Goal: Information Seeking & Learning: Learn about a topic

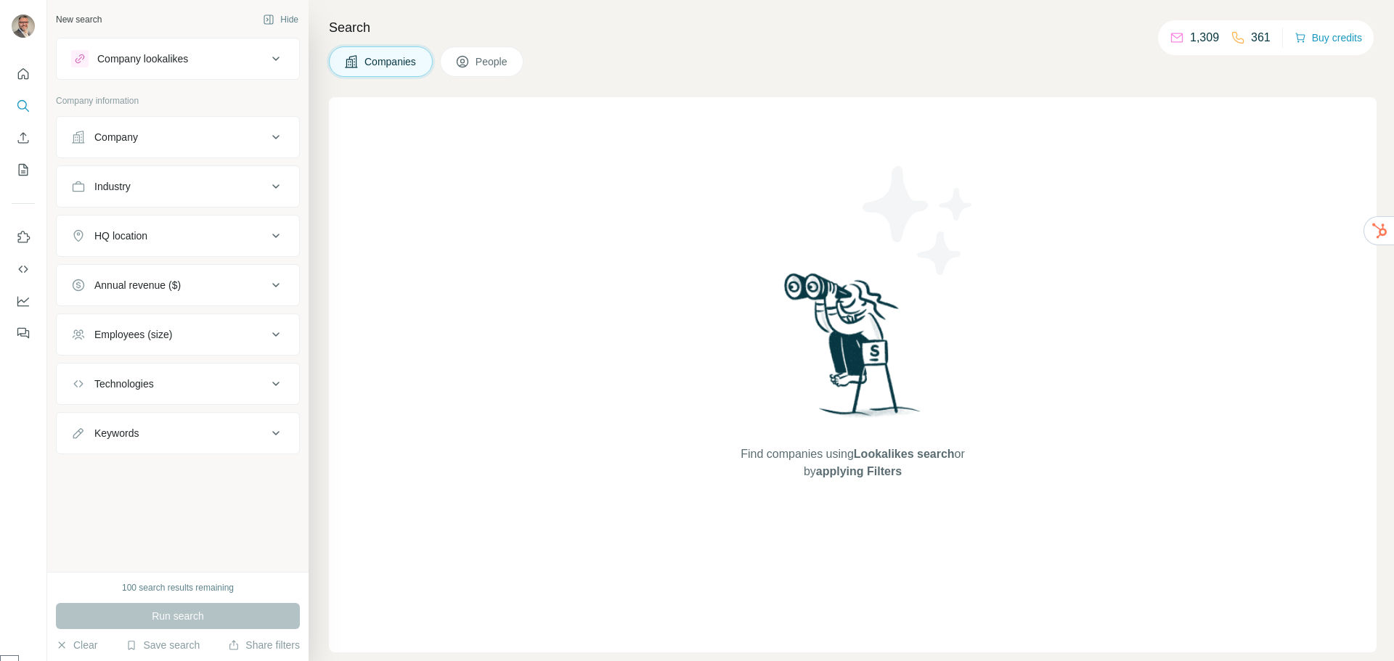
select select "******"
click at [152, 57] on div "Company lookalikes" at bounding box center [142, 59] width 91 height 15
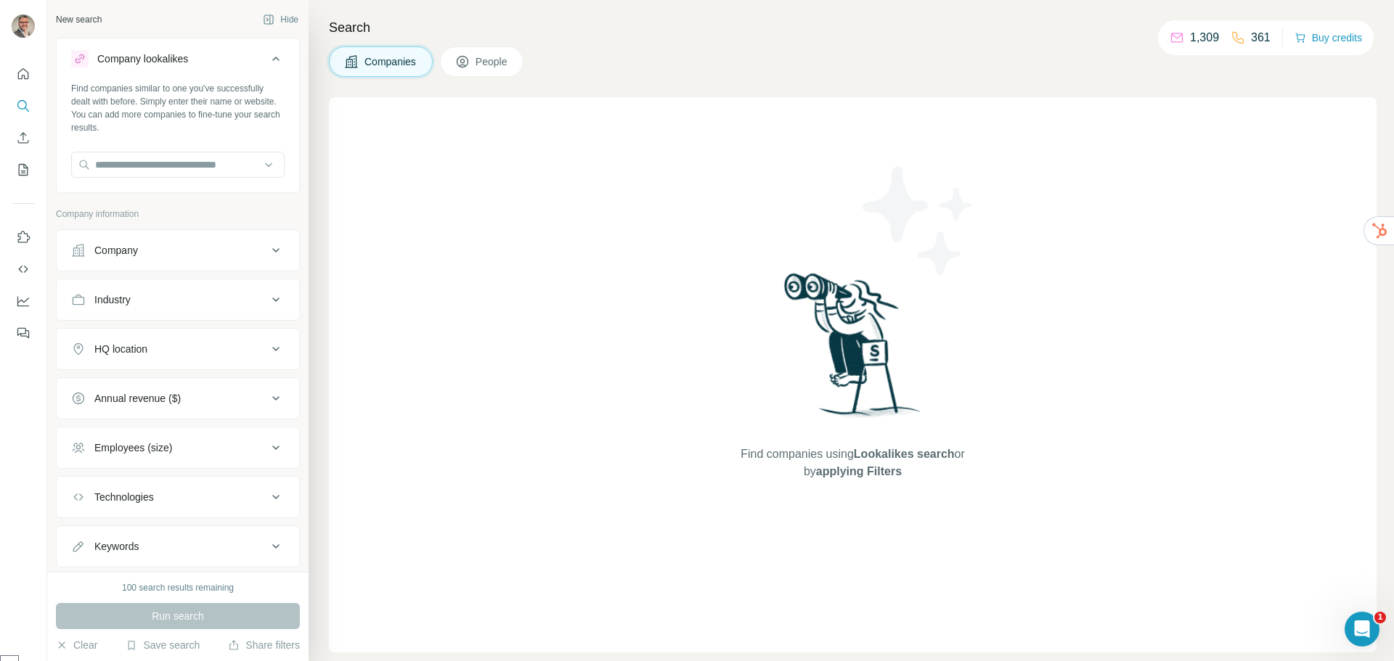
click at [153, 57] on div "Company lookalikes" at bounding box center [142, 59] width 91 height 15
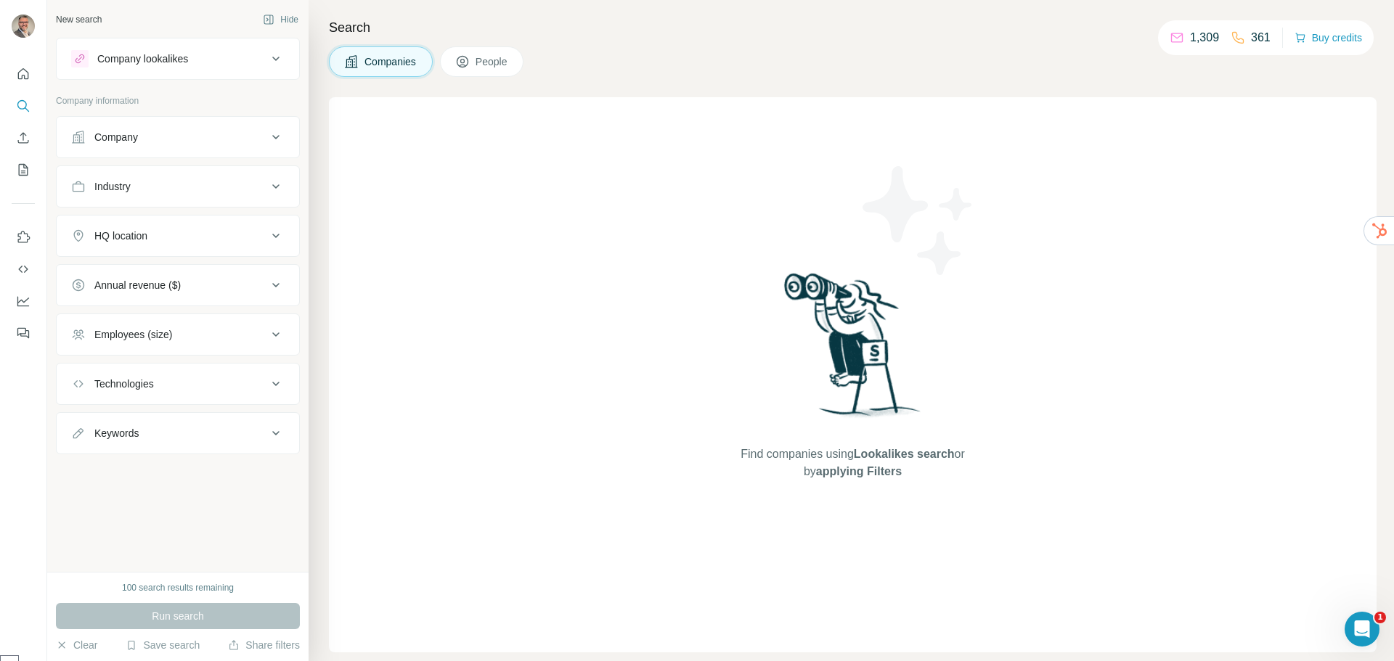
click at [153, 128] on button "Company" at bounding box center [178, 137] width 243 height 35
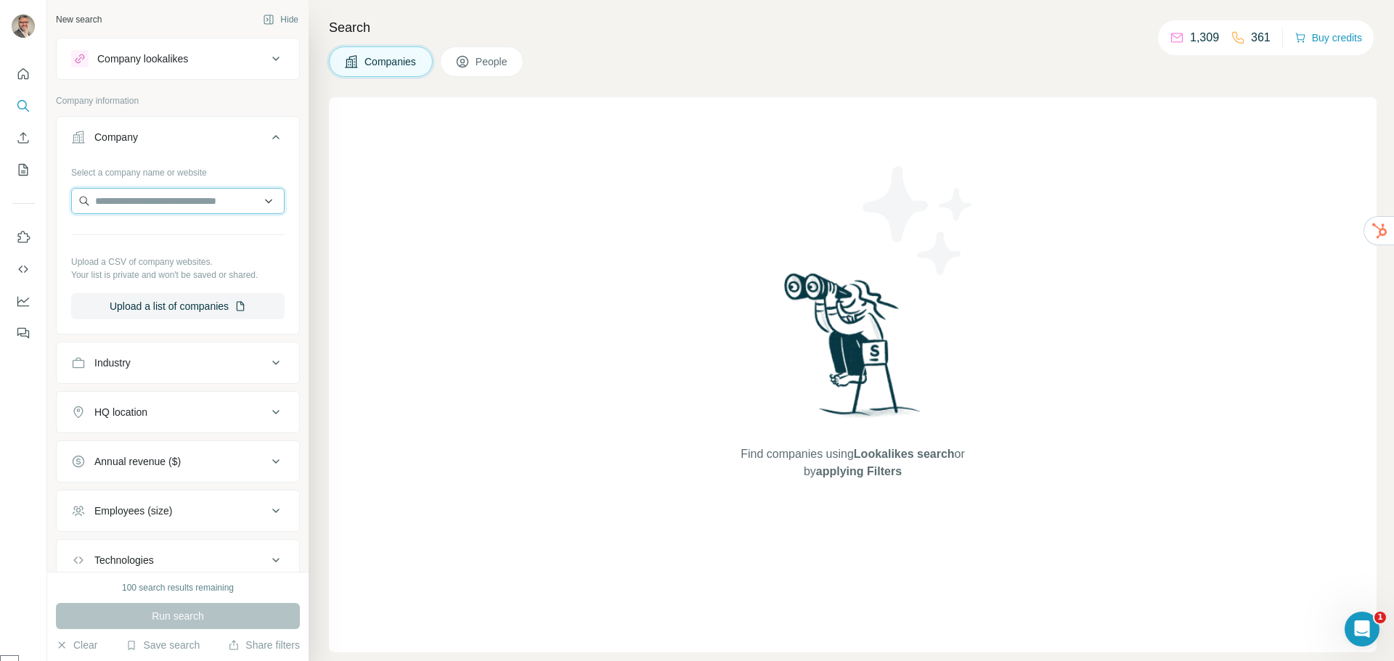
click at [133, 202] on input "text" at bounding box center [177, 201] width 213 height 26
type input "********"
click at [158, 248] on p "[DOMAIN_NAME]" at bounding box center [148, 247] width 70 height 13
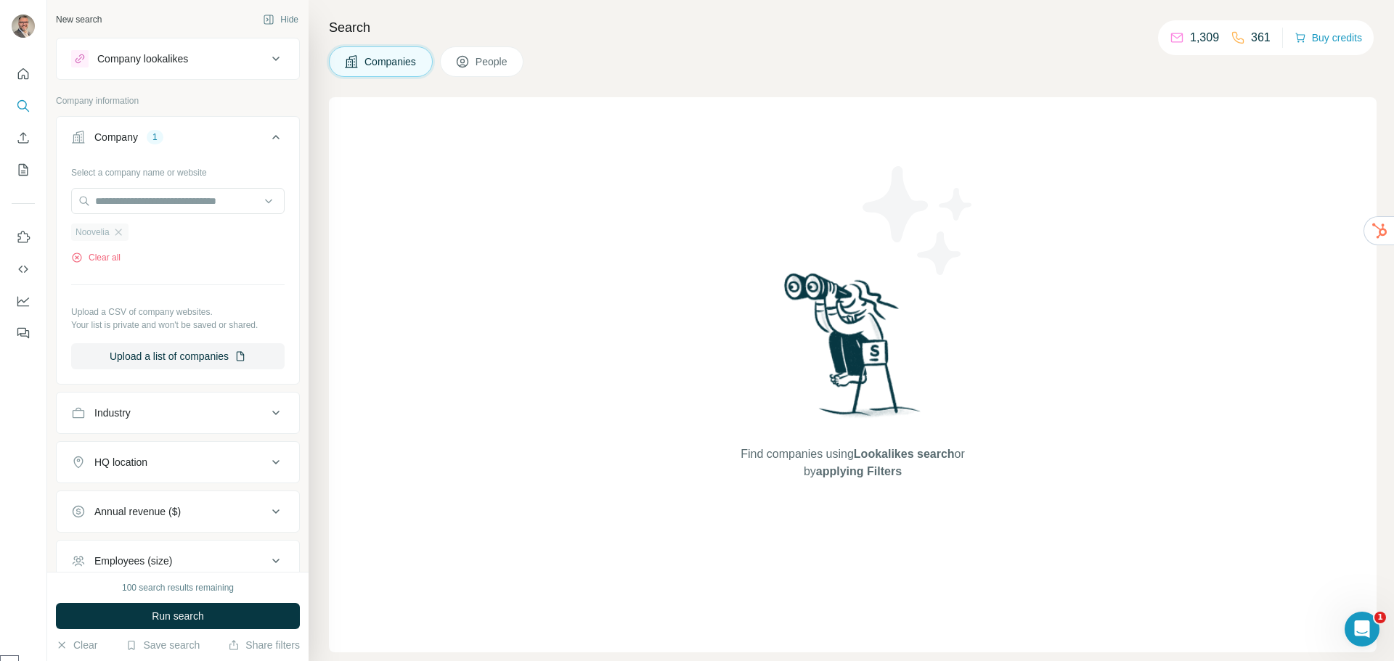
click at [84, 233] on span "Noovelia" at bounding box center [93, 232] width 34 height 13
click at [402, 229] on div "Find companies using Lookalikes search or by applying Filters" at bounding box center [853, 374] width 1048 height 555
click at [179, 616] on span "Run search" at bounding box center [178, 616] width 52 height 15
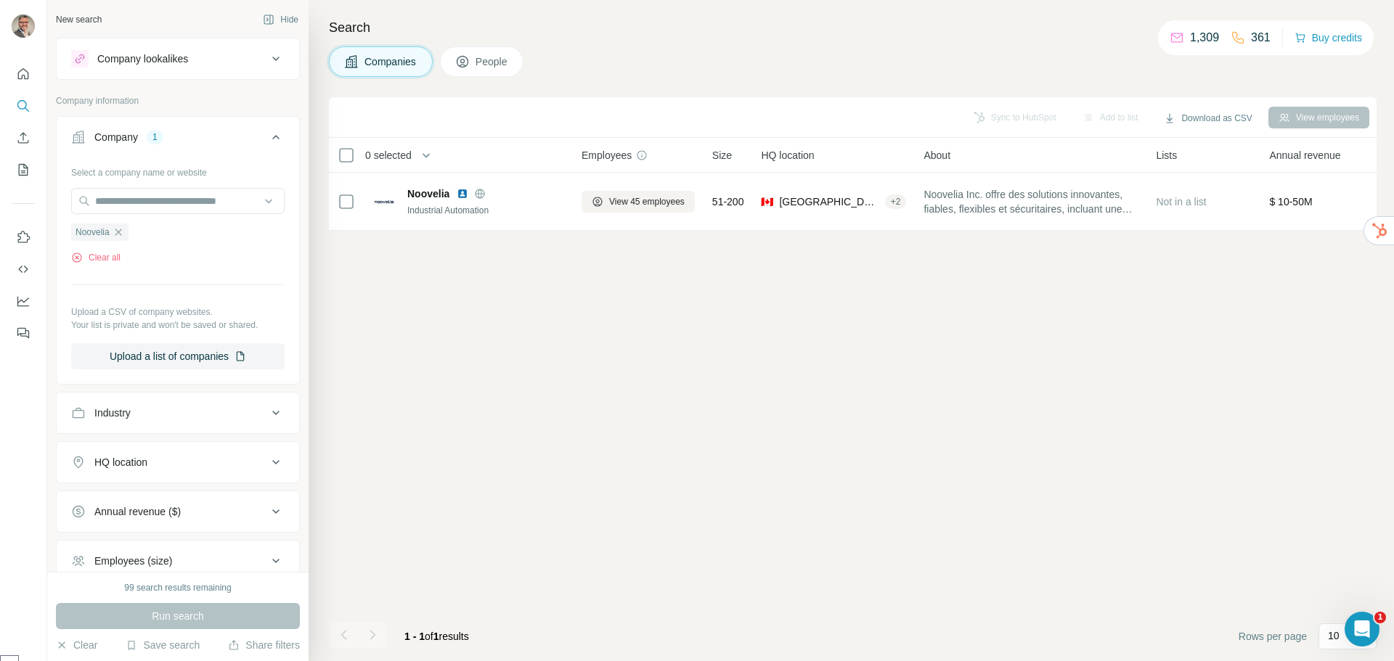
click at [127, 49] on button "Company lookalikes" at bounding box center [178, 58] width 243 height 35
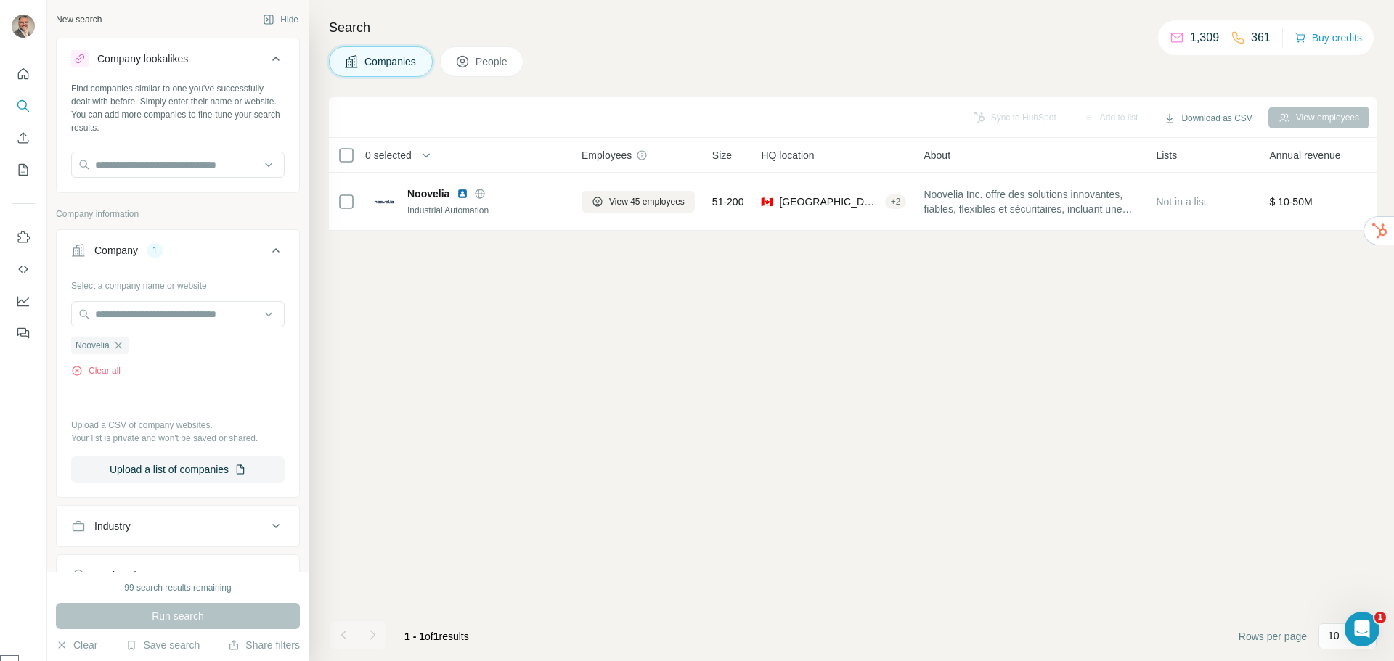
click at [139, 52] on div "Company lookalikes" at bounding box center [142, 59] width 91 height 15
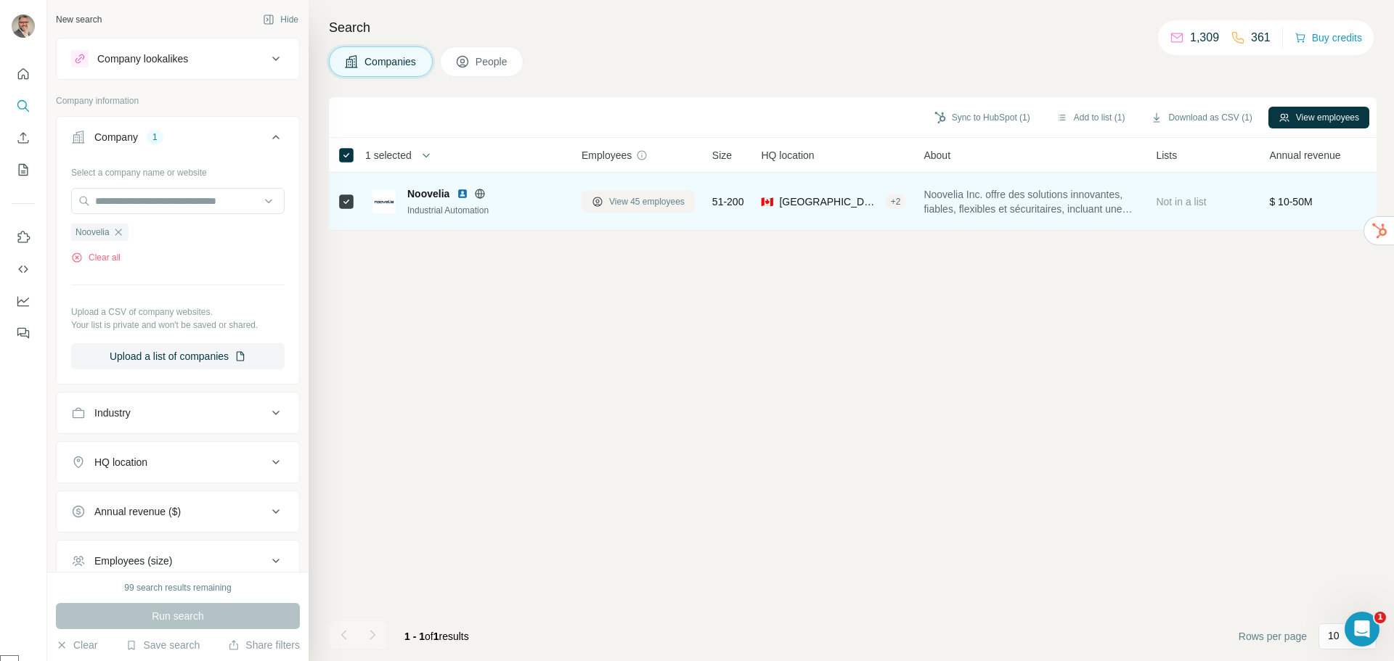
click at [630, 202] on span "View 45 employees" at bounding box center [647, 201] width 76 height 13
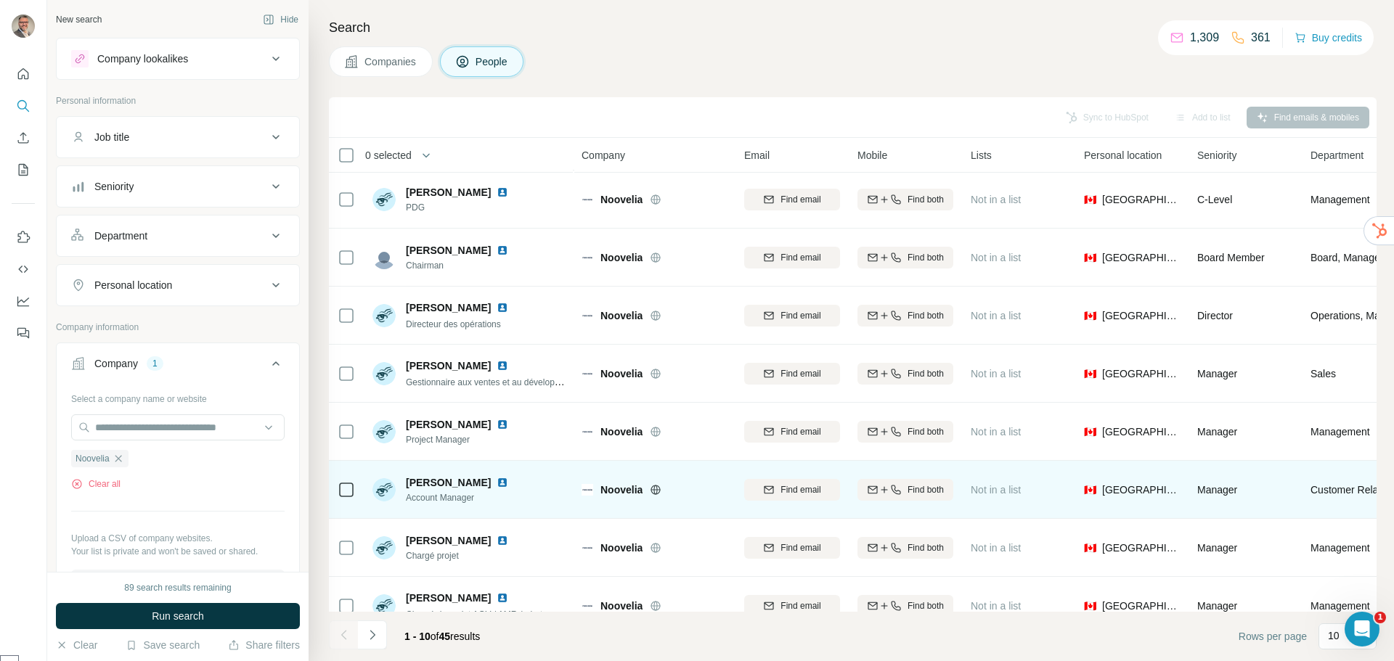
scroll to position [153, 0]
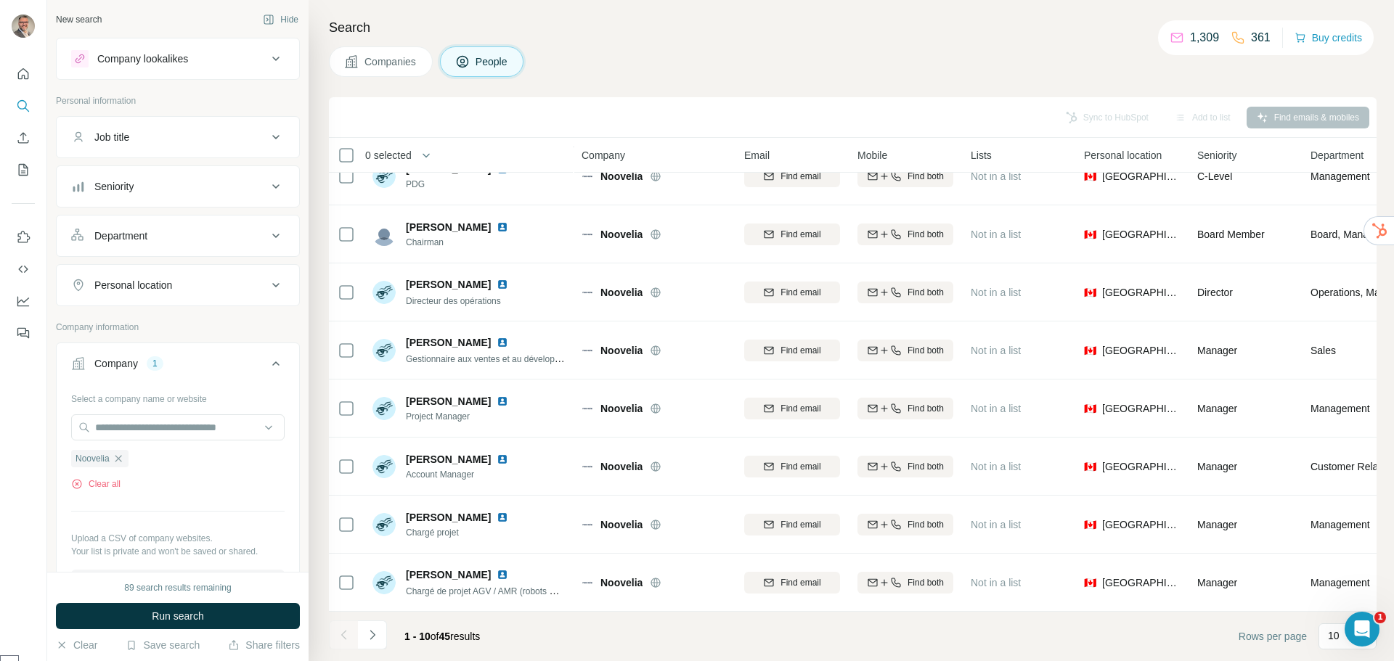
click at [118, 145] on button "Job title" at bounding box center [178, 137] width 243 height 35
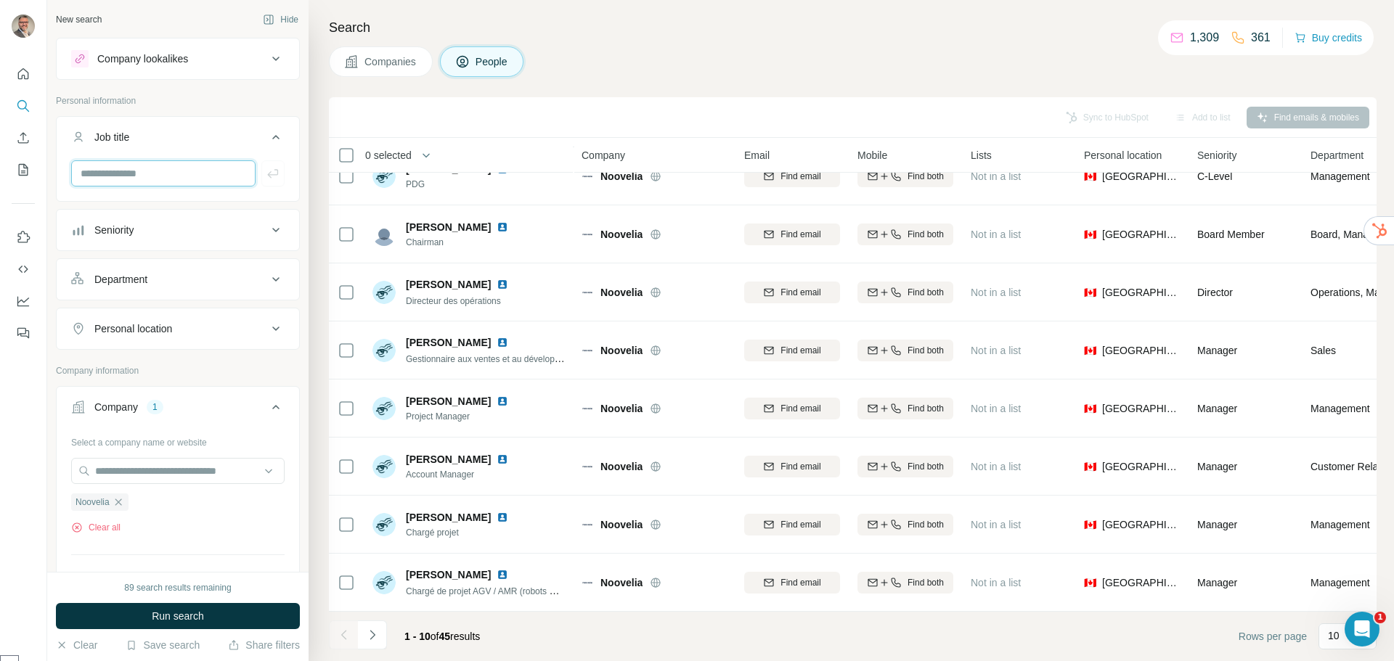
click at [116, 168] on input "text" at bounding box center [163, 173] width 184 height 26
type input "*********"
click at [163, 614] on span "Run search" at bounding box center [178, 616] width 52 height 15
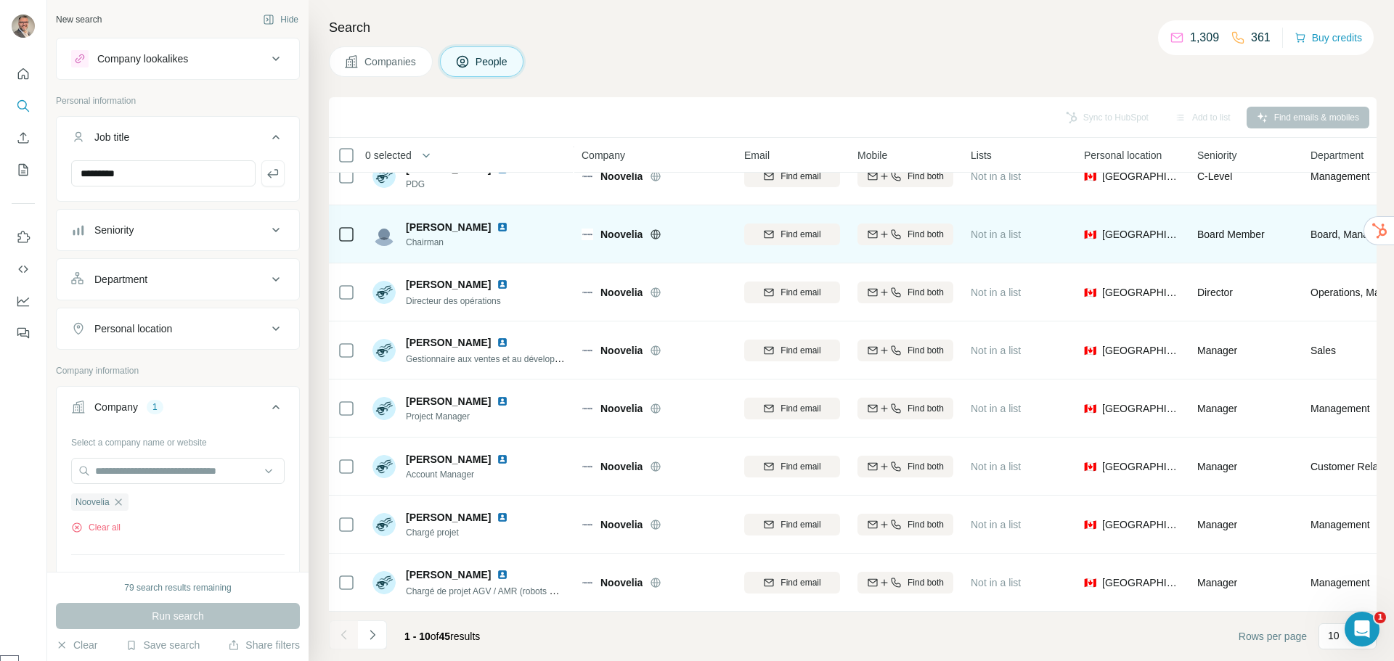
scroll to position [0, 0]
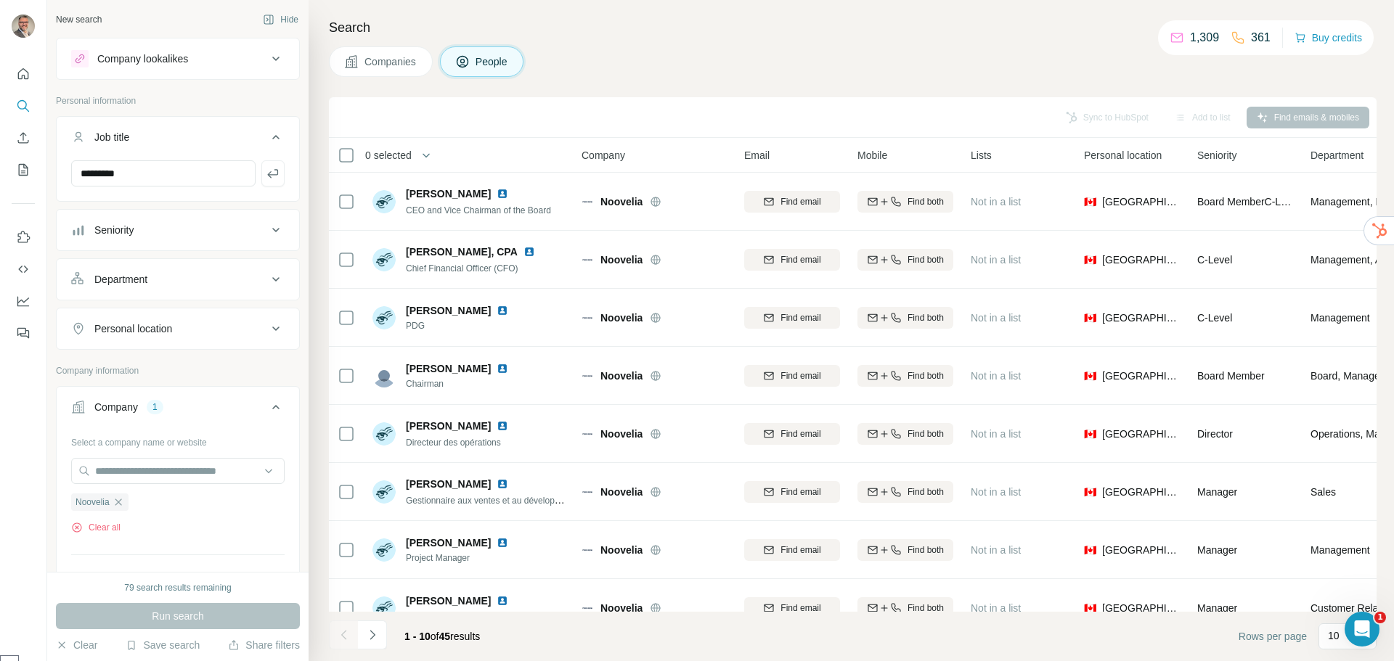
click at [408, 150] on span "0 selected" at bounding box center [388, 155] width 46 height 15
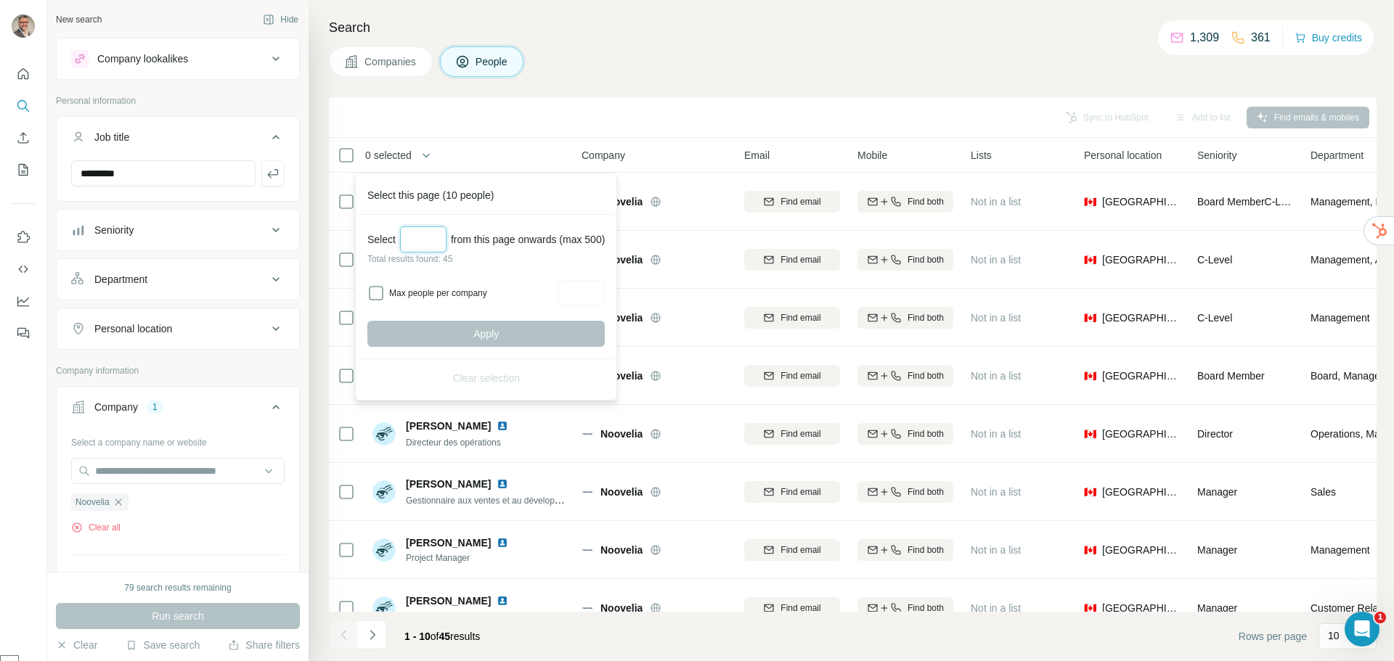
click at [432, 240] on input "Select a number (up to 500)" at bounding box center [423, 240] width 46 height 26
type input "**"
click at [605, 285] on input "Max people per company" at bounding box center [581, 293] width 46 height 26
type input "*"
click at [514, 335] on button "Apply" at bounding box center [485, 334] width 237 height 26
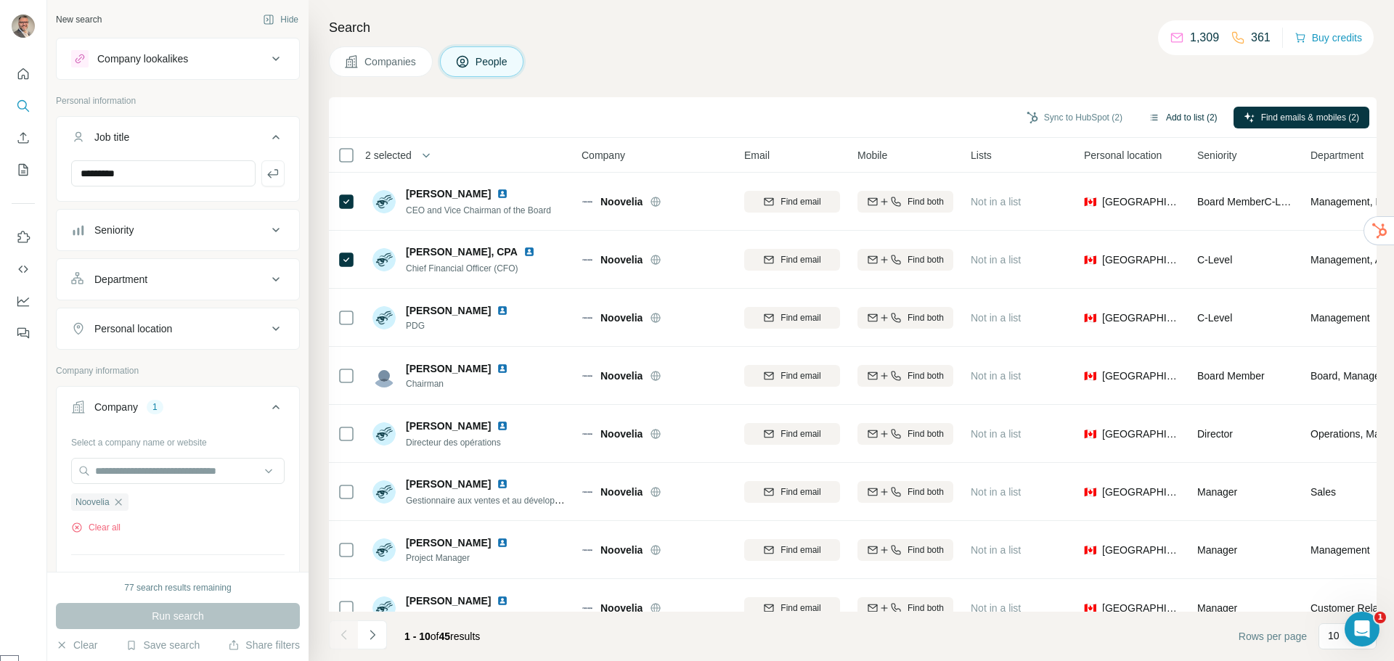
click at [1178, 118] on button "Add to list (2)" at bounding box center [1183, 118] width 89 height 22
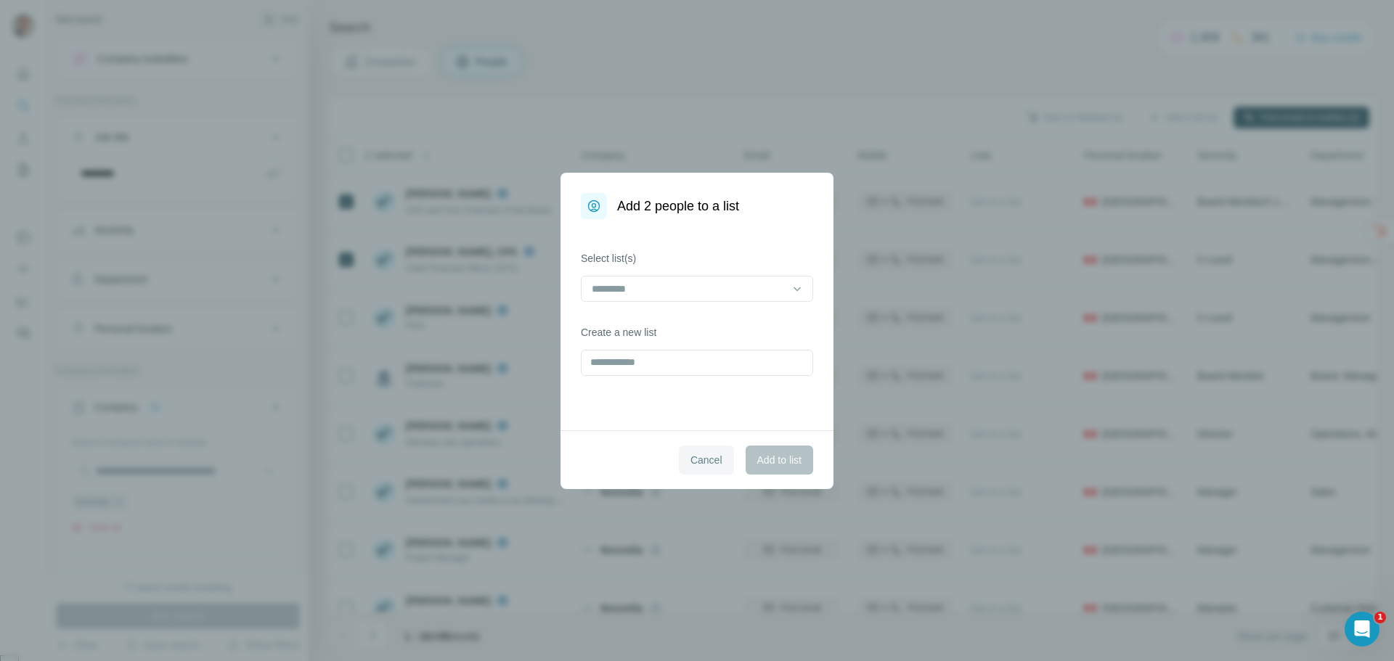
click at [706, 452] on button "Cancel" at bounding box center [706, 460] width 55 height 29
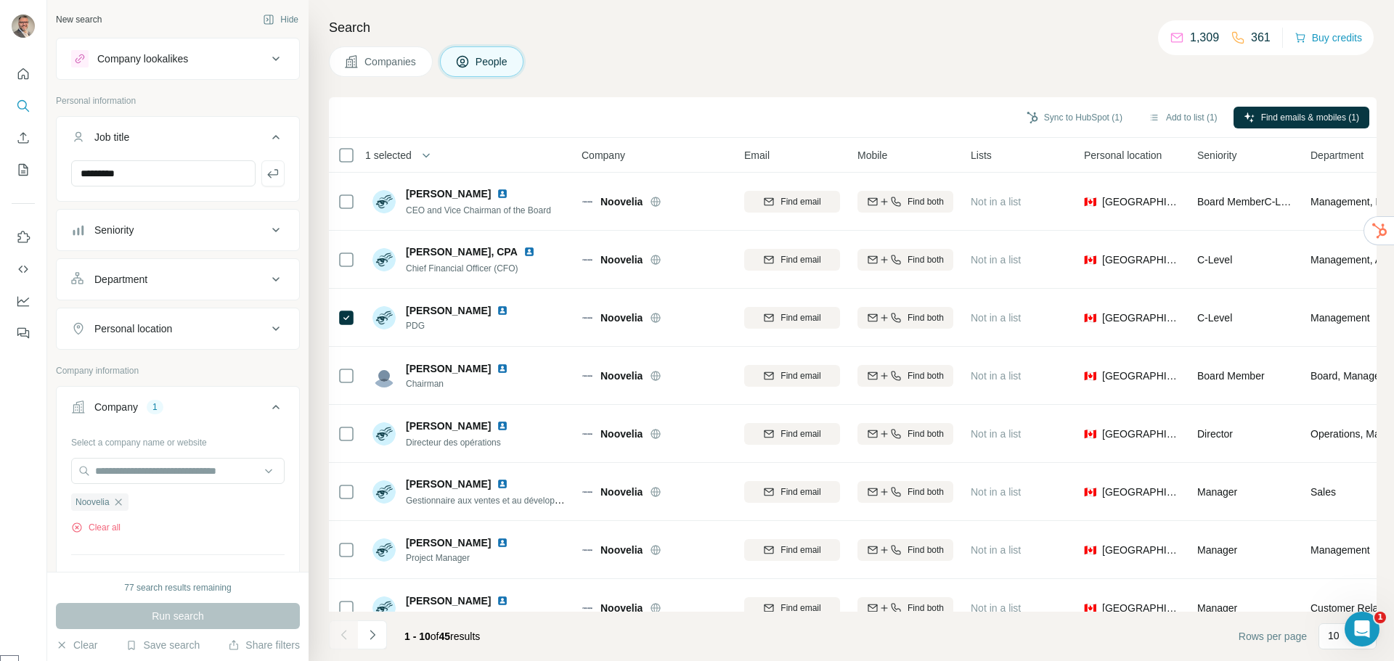
click at [150, 232] on div "Seniority" at bounding box center [169, 230] width 196 height 15
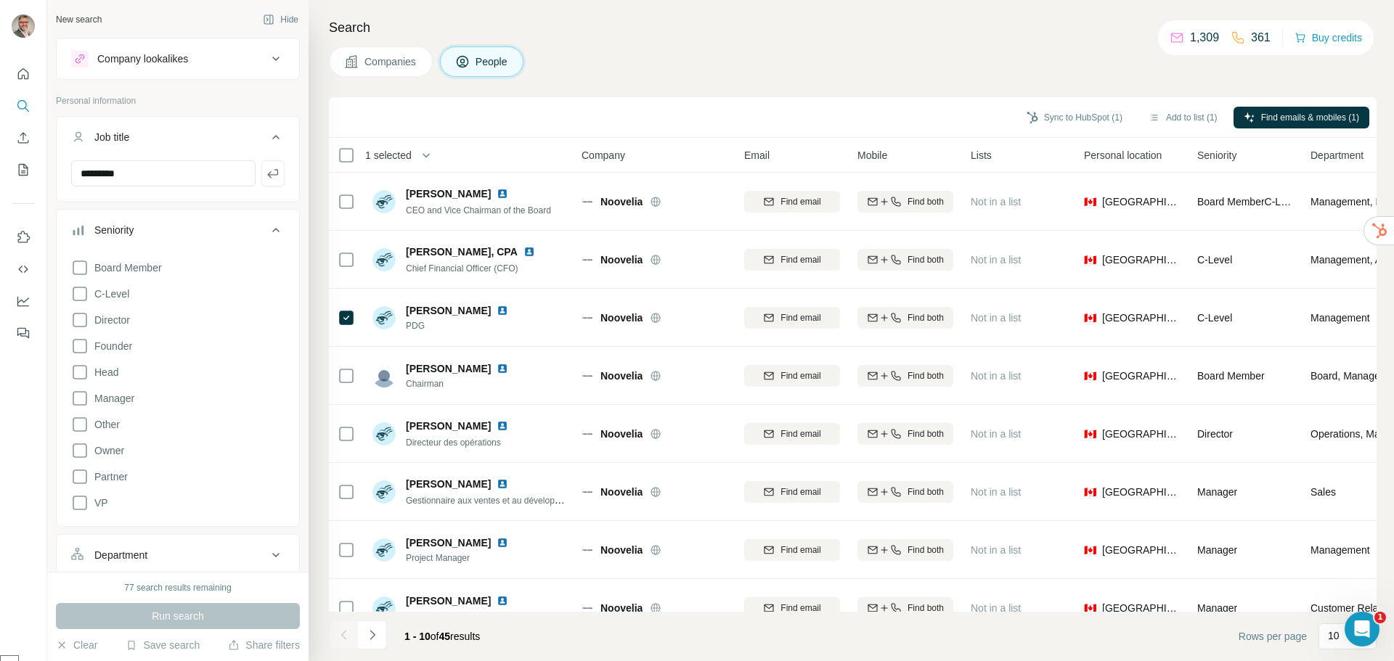
click at [158, 235] on div "Seniority" at bounding box center [169, 230] width 196 height 15
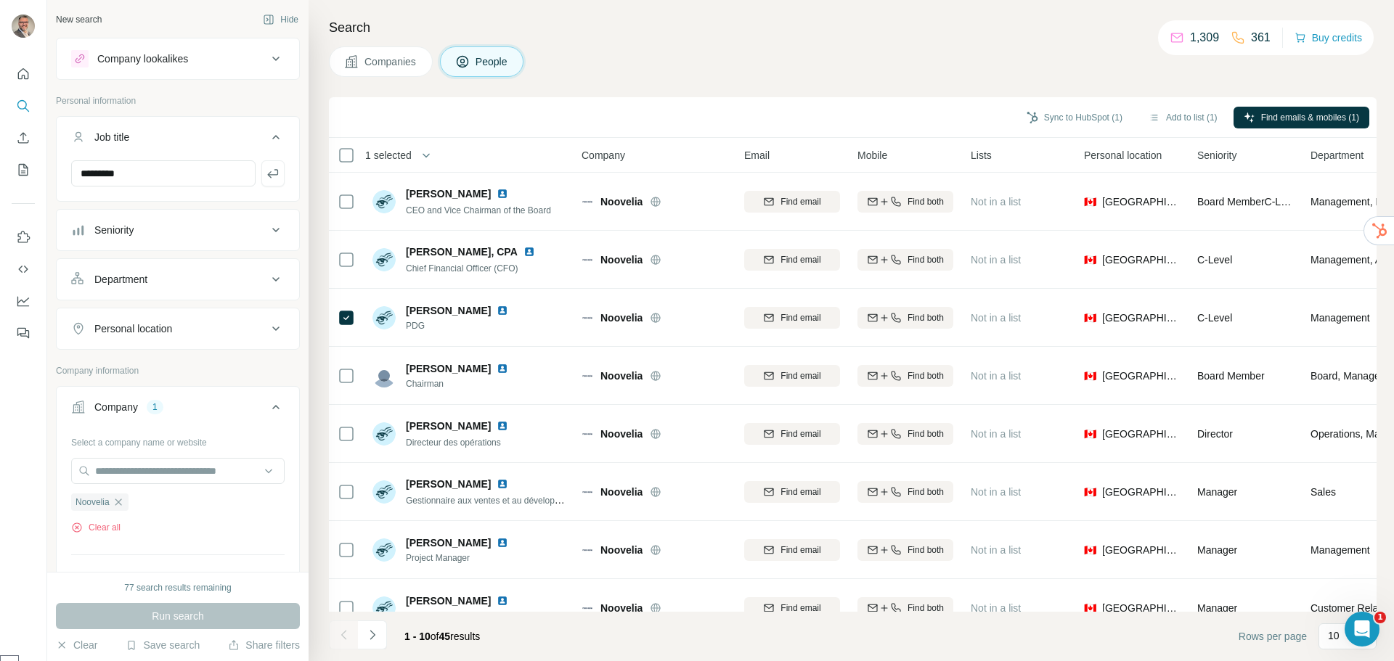
click at [161, 280] on div "Department" at bounding box center [169, 279] width 196 height 15
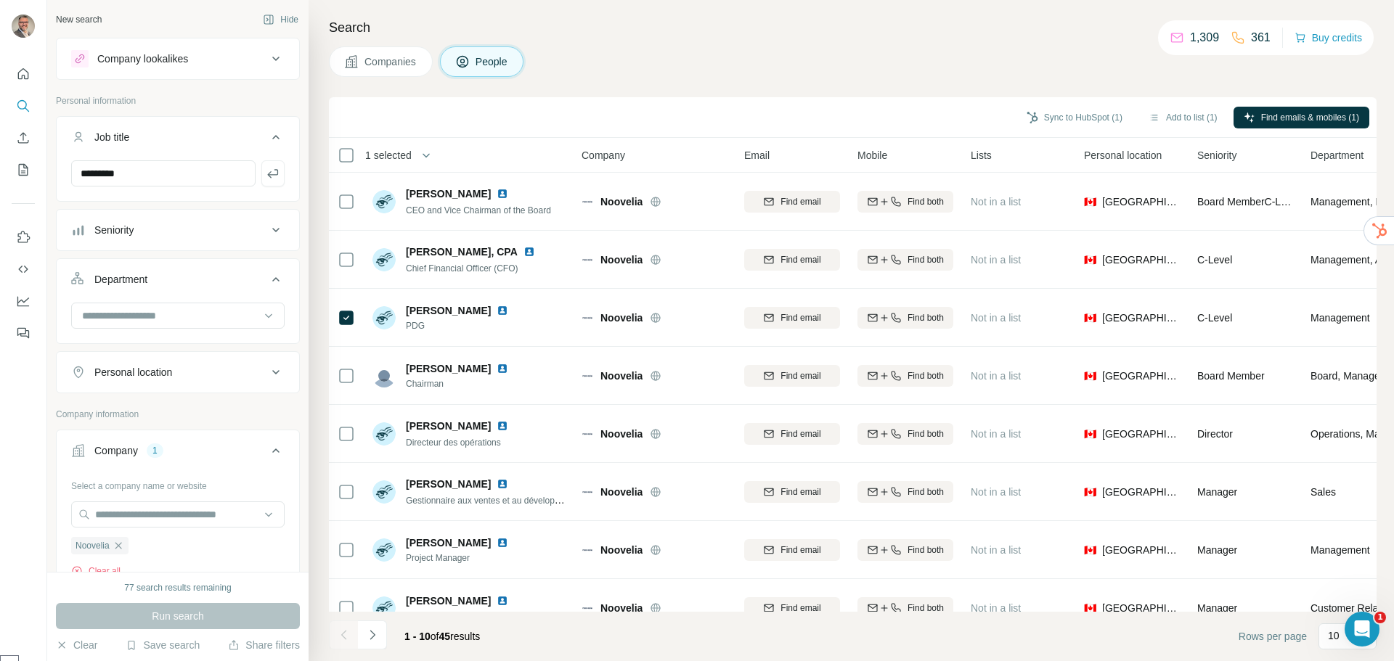
click at [161, 280] on div "Department" at bounding box center [169, 279] width 196 height 15
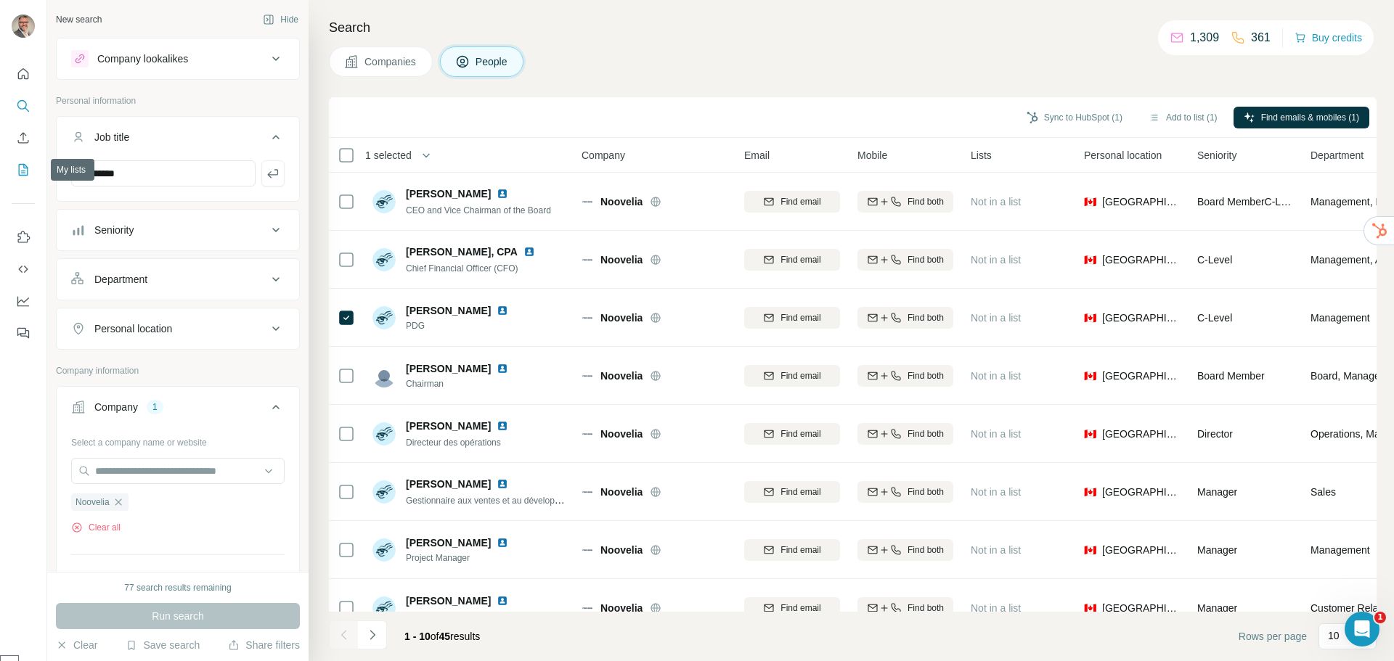
click at [20, 168] on icon "My lists" at bounding box center [23, 170] width 15 height 15
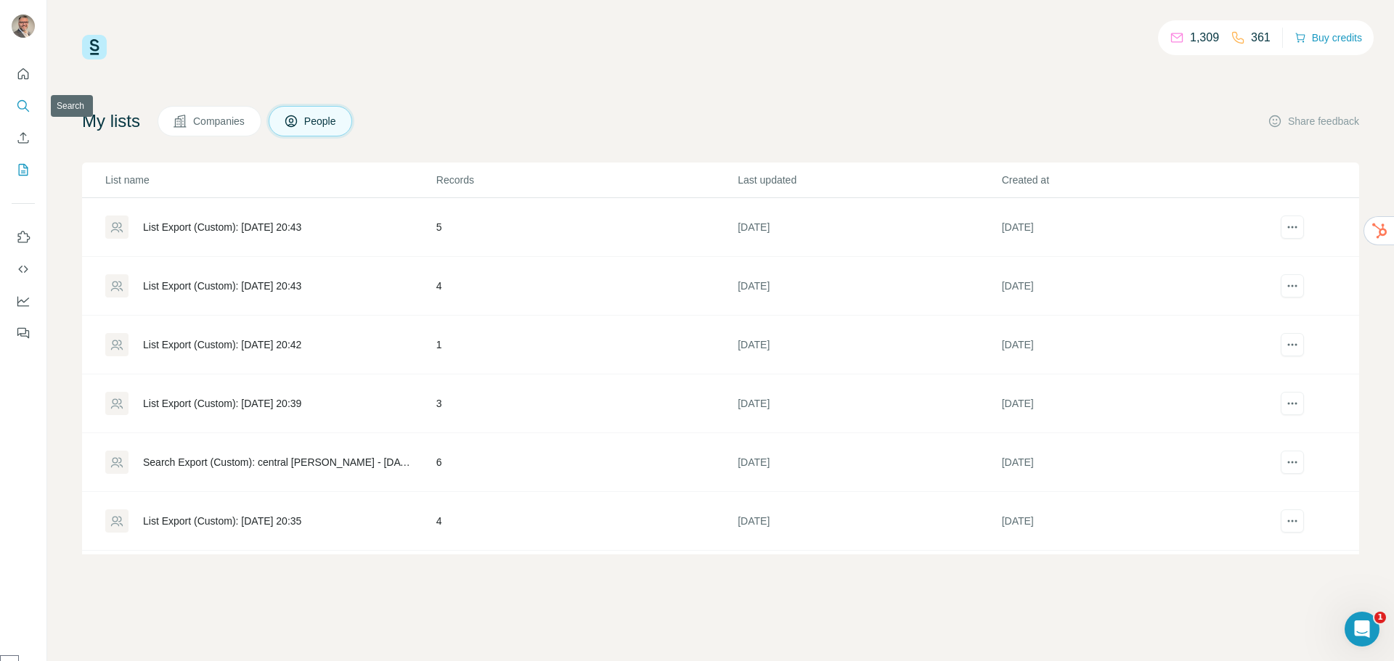
click at [23, 109] on icon "Search" at bounding box center [21, 104] width 9 height 9
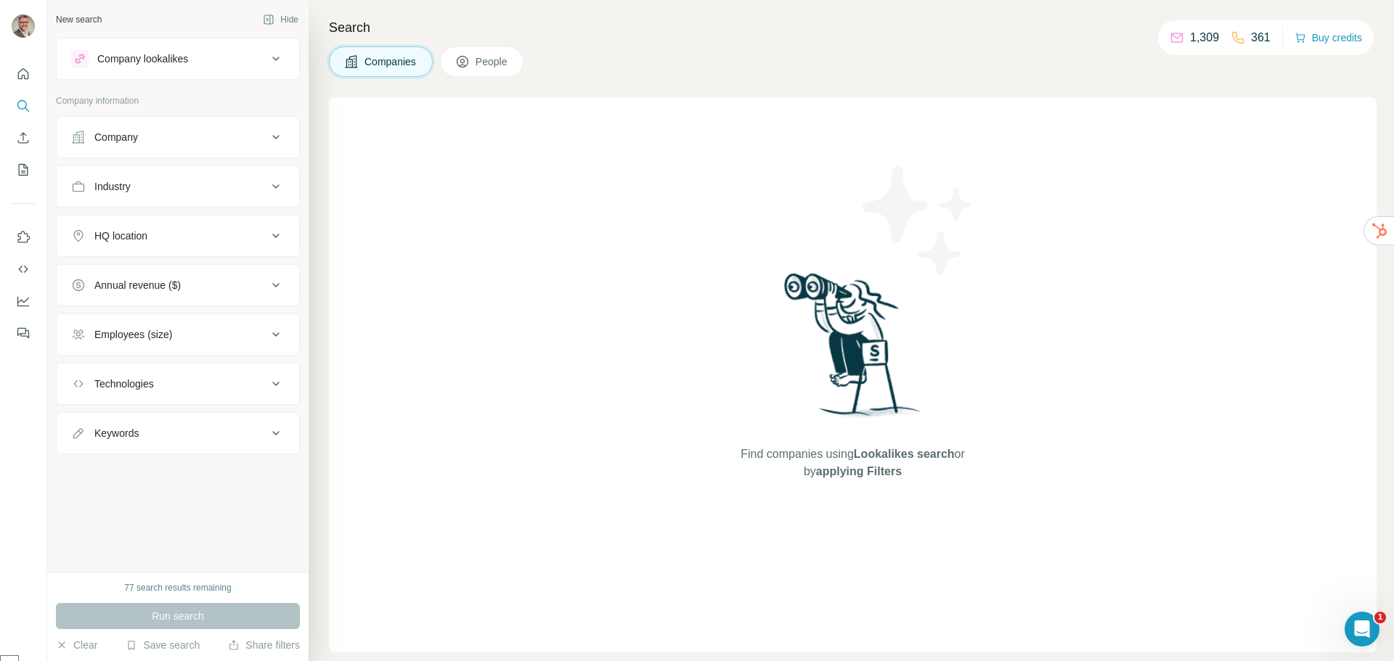
click at [139, 58] on div "Company lookalikes" at bounding box center [142, 59] width 91 height 15
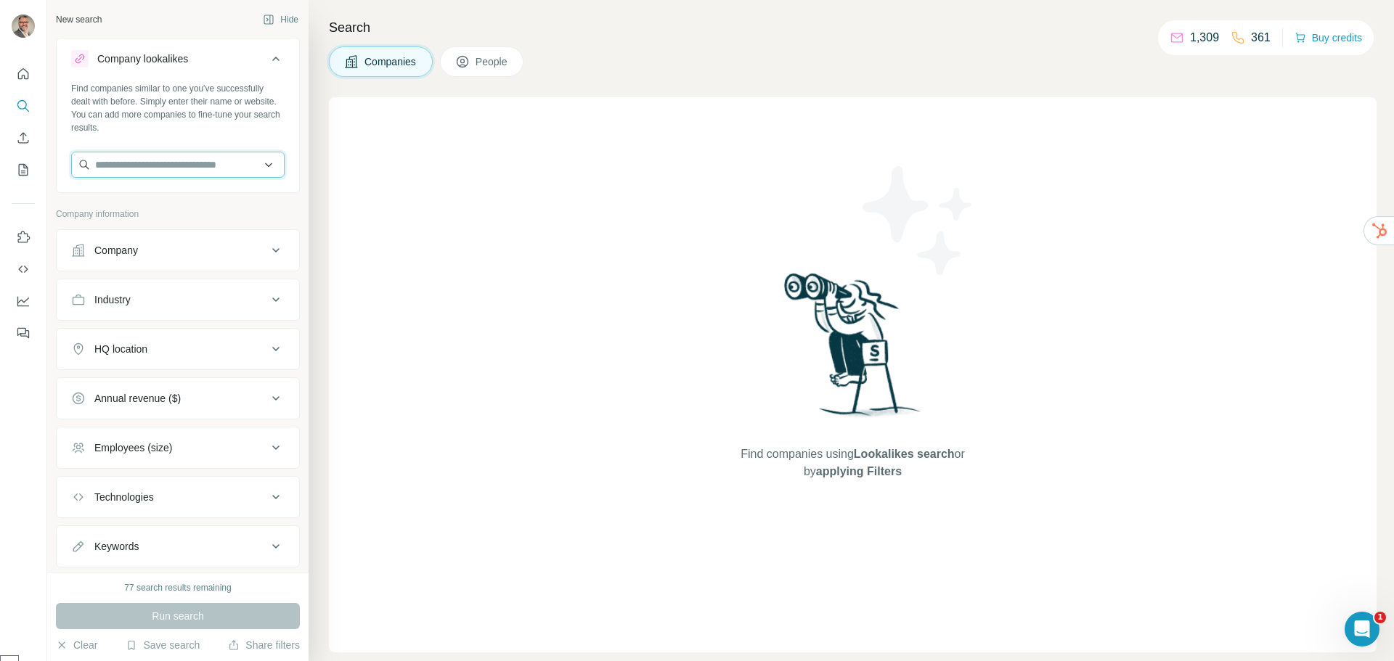
click at [113, 166] on input "text" at bounding box center [177, 165] width 213 height 26
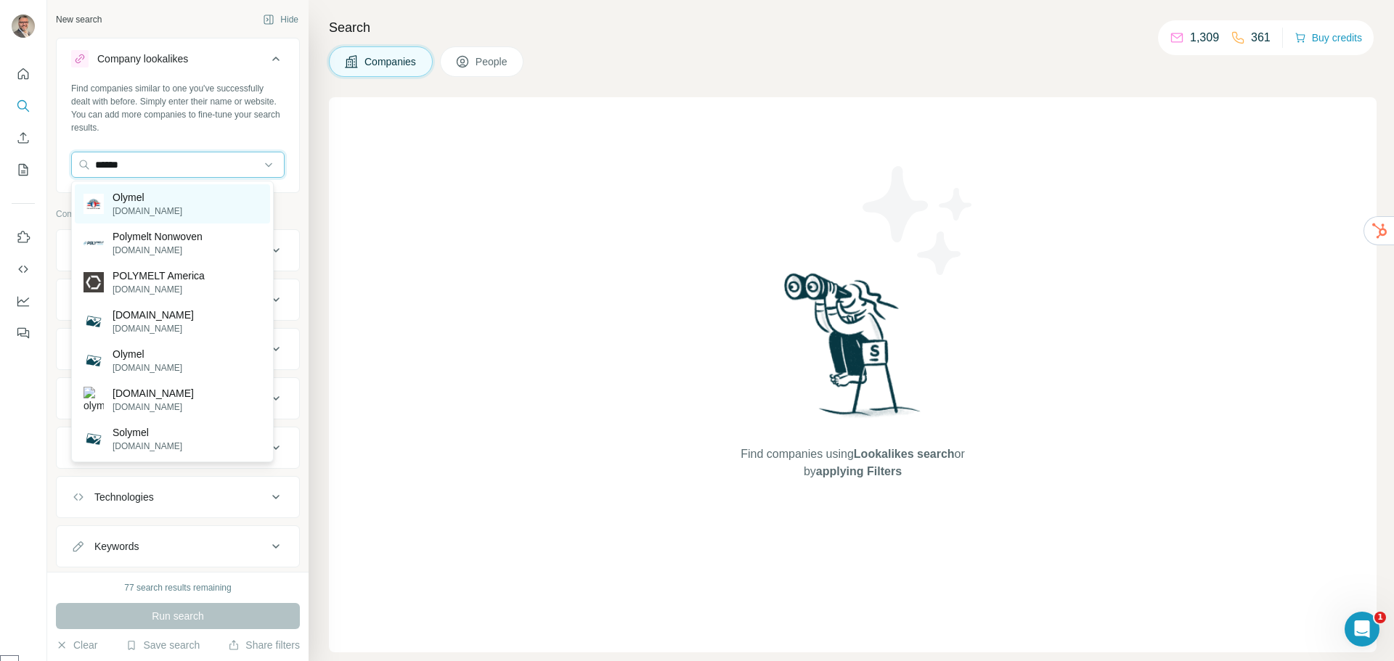
type input "******"
click at [151, 201] on p "Olymel" at bounding box center [148, 197] width 70 height 15
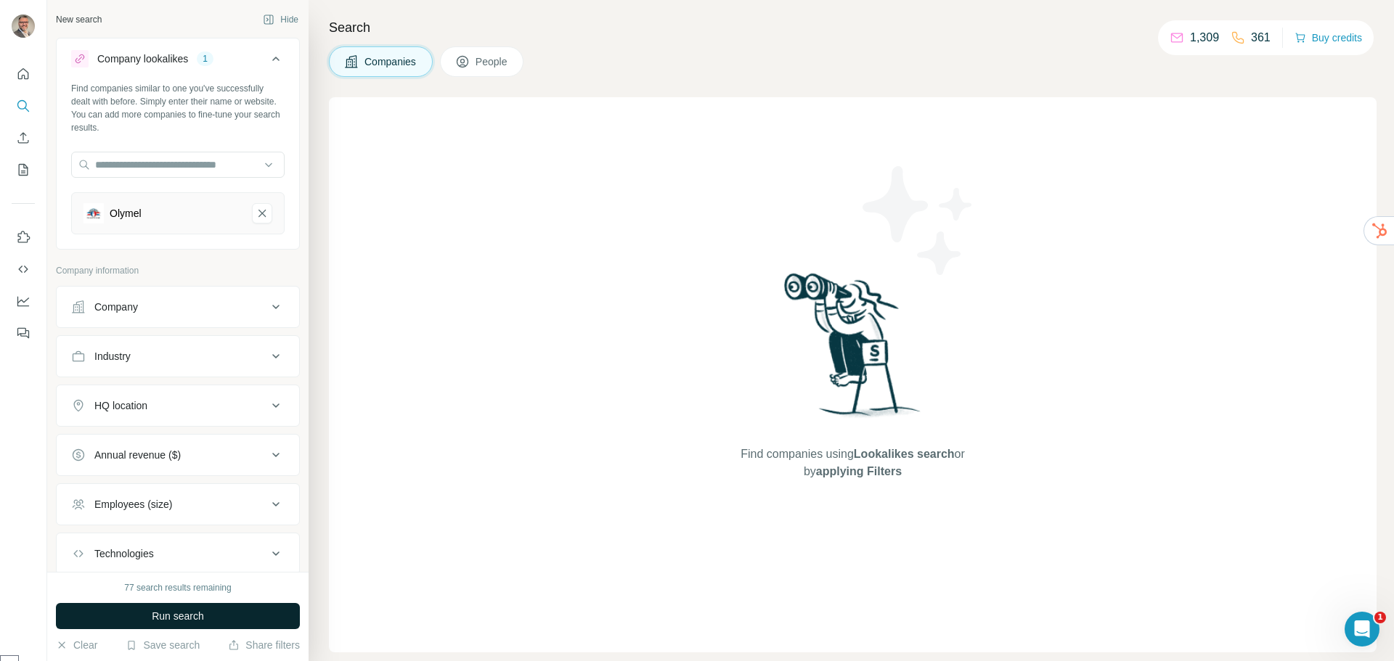
click at [183, 615] on span "Run search" at bounding box center [178, 616] width 52 height 15
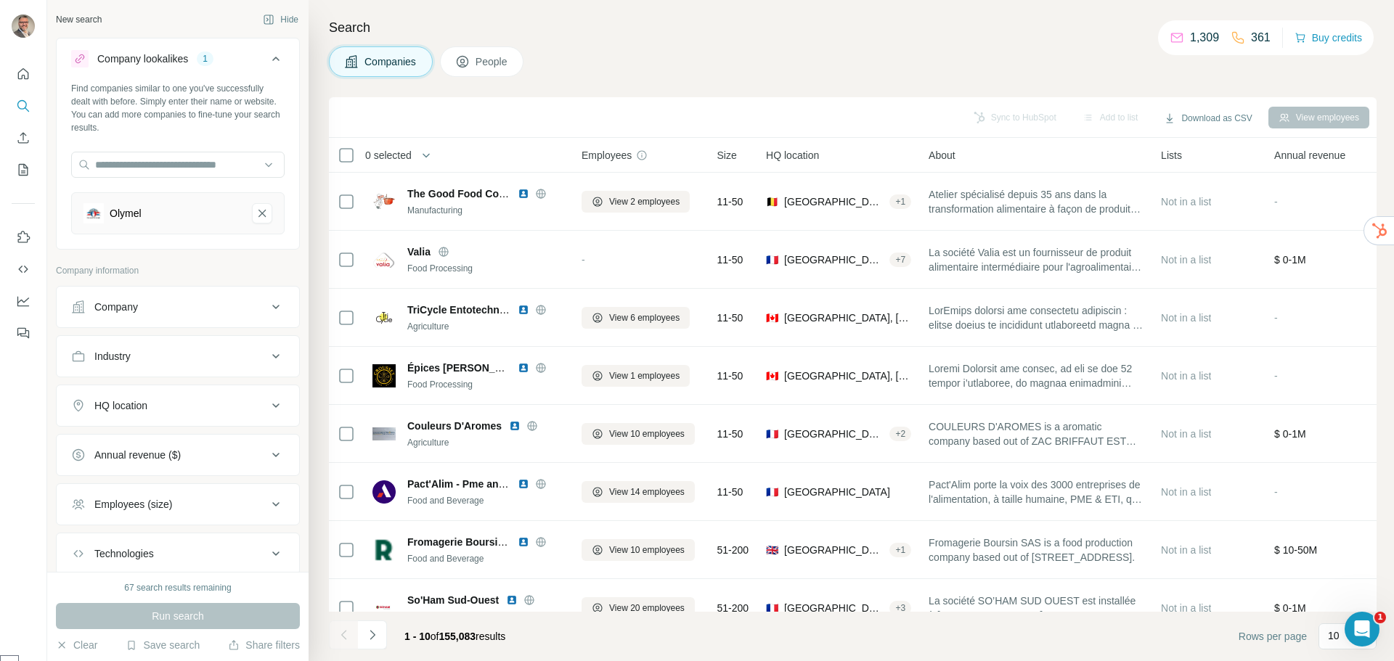
click at [141, 401] on div "HQ location" at bounding box center [120, 406] width 53 height 15
click at [122, 440] on input "text" at bounding box center [177, 442] width 213 height 26
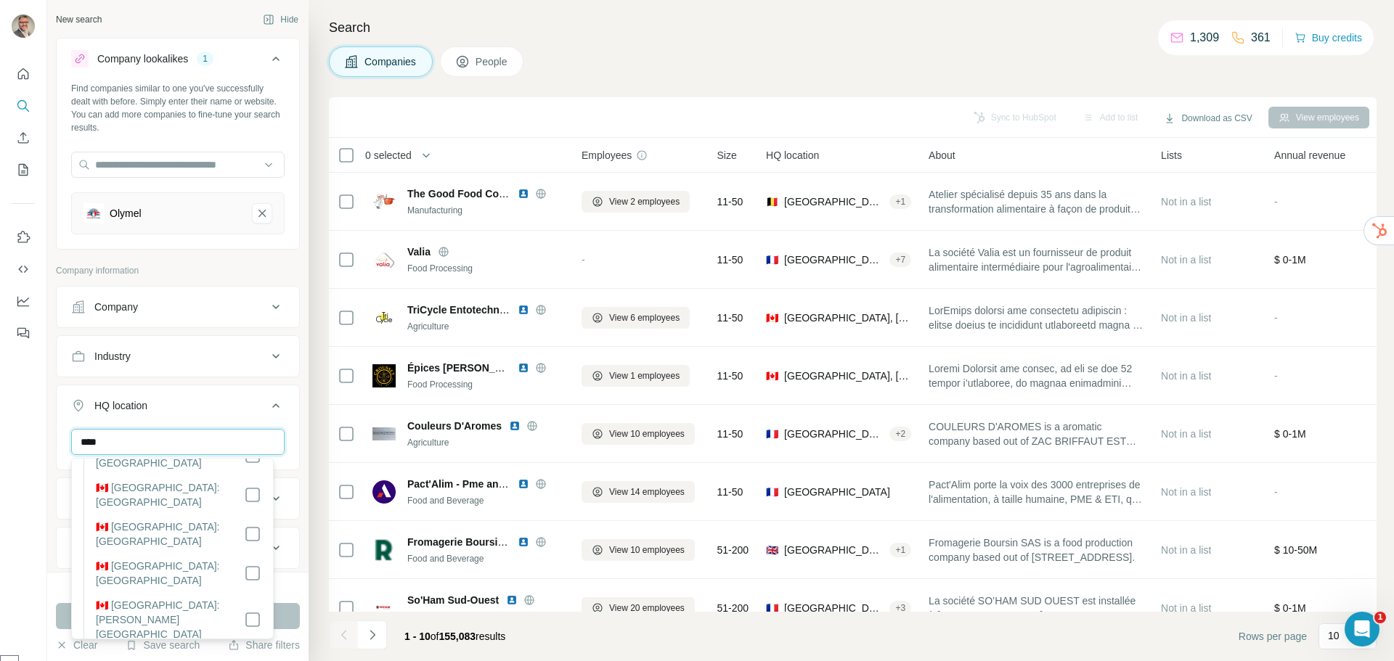
scroll to position [269, 0]
type input "****"
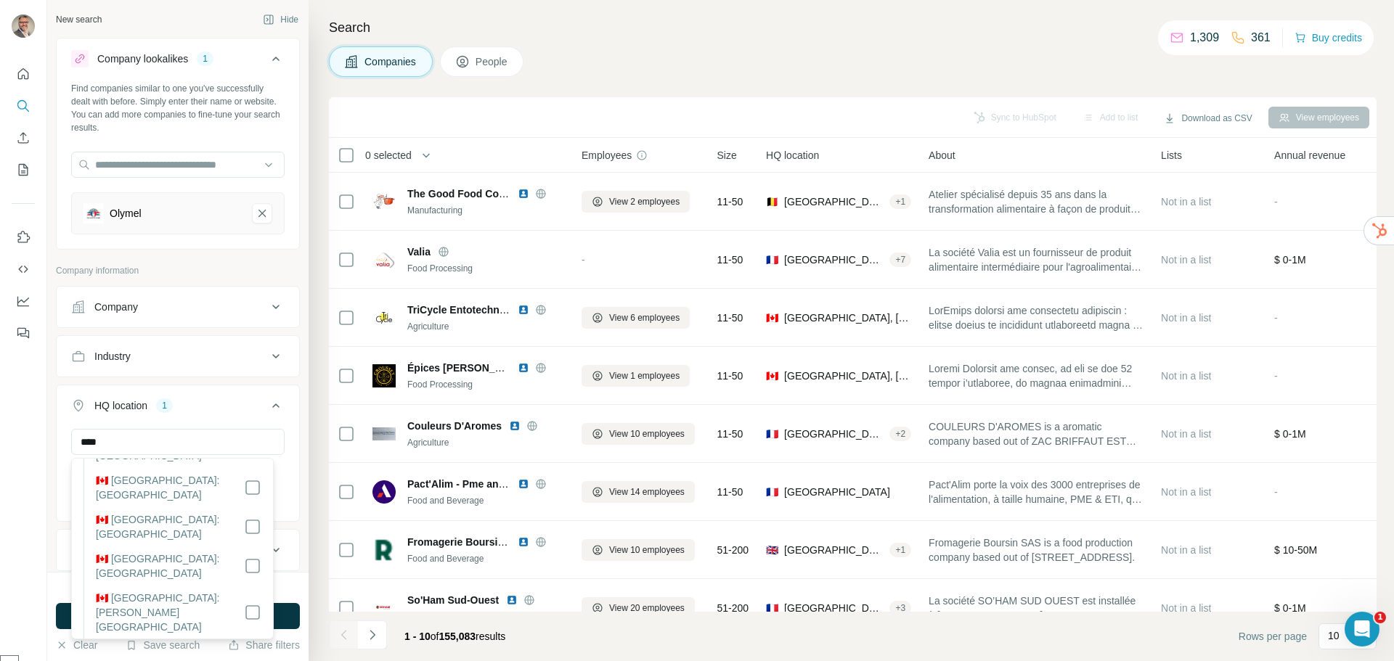
click at [298, 586] on div "67 search results remaining" at bounding box center [178, 588] width 244 height 13
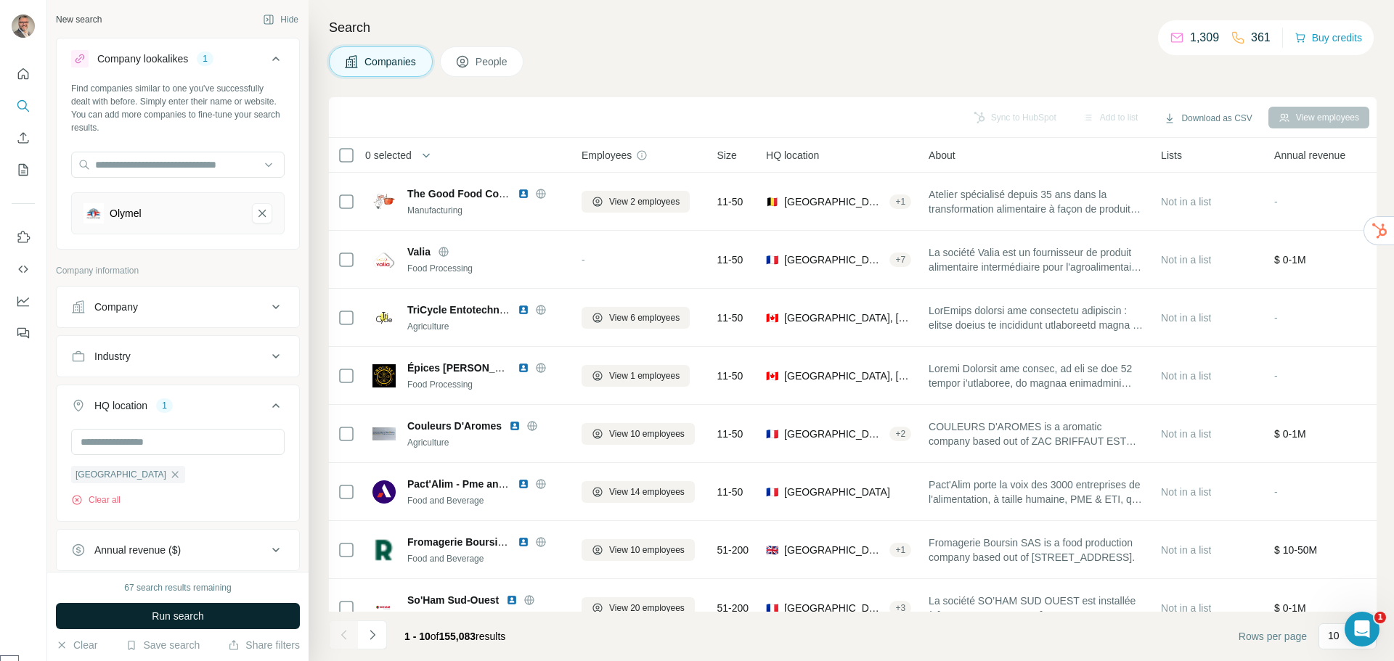
click at [194, 616] on span "Run search" at bounding box center [178, 616] width 52 height 15
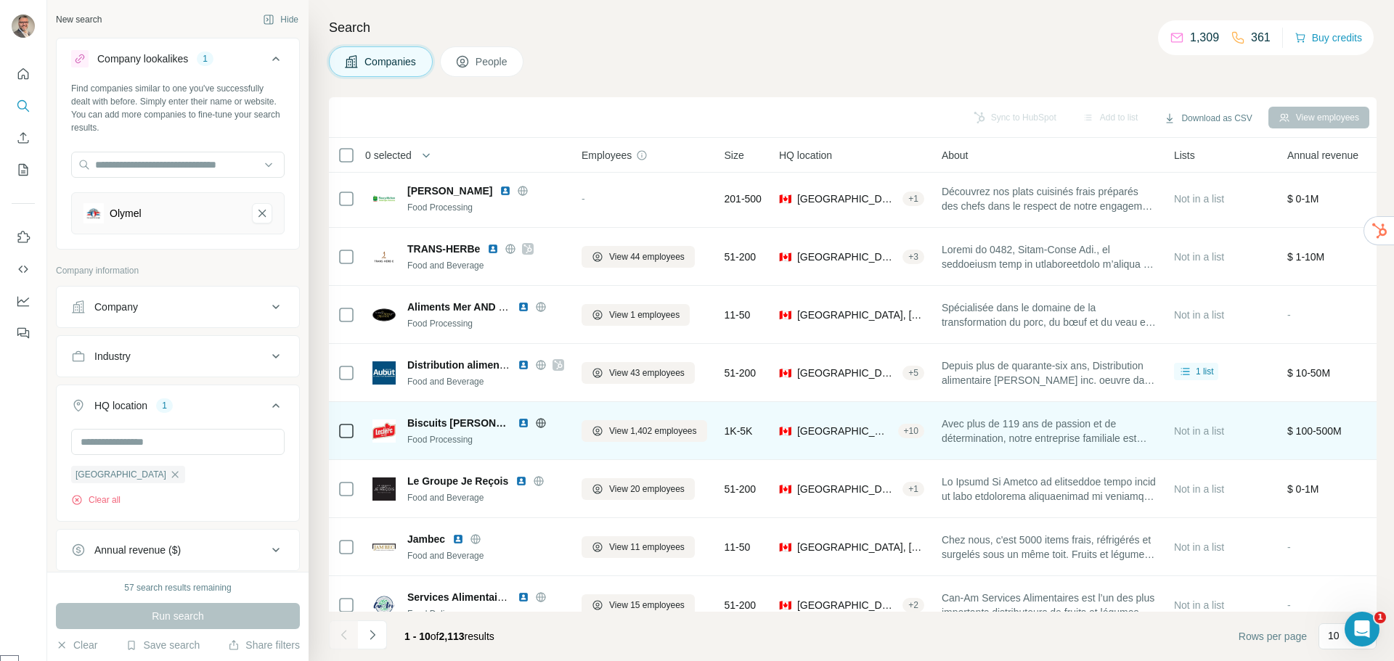
scroll to position [153, 0]
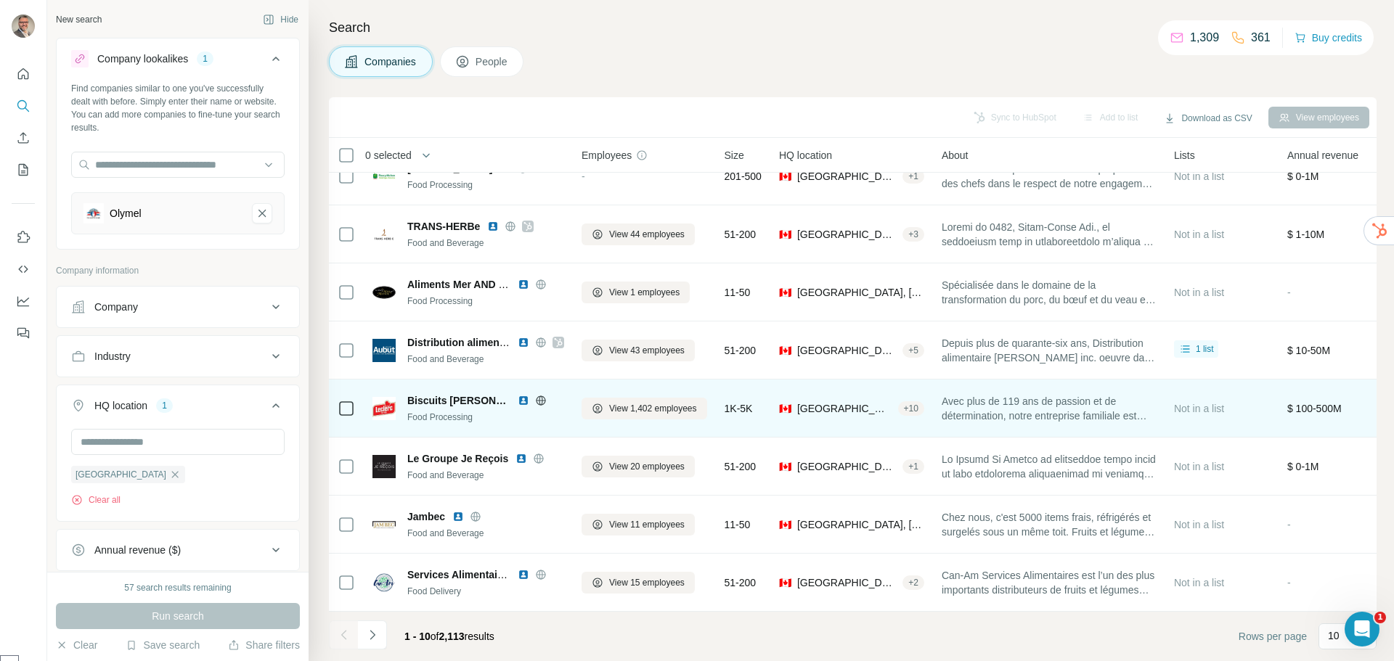
click at [900, 402] on div "+ 10" at bounding box center [911, 408] width 26 height 13
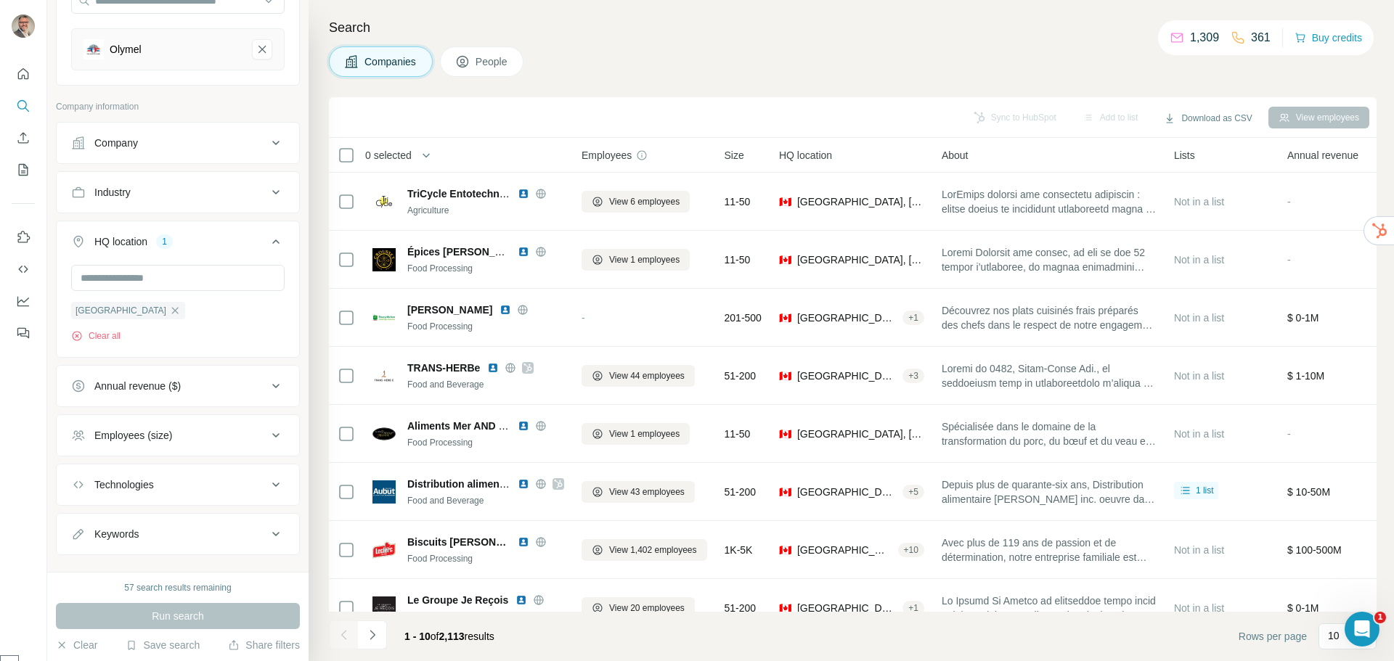
scroll to position [192, 0]
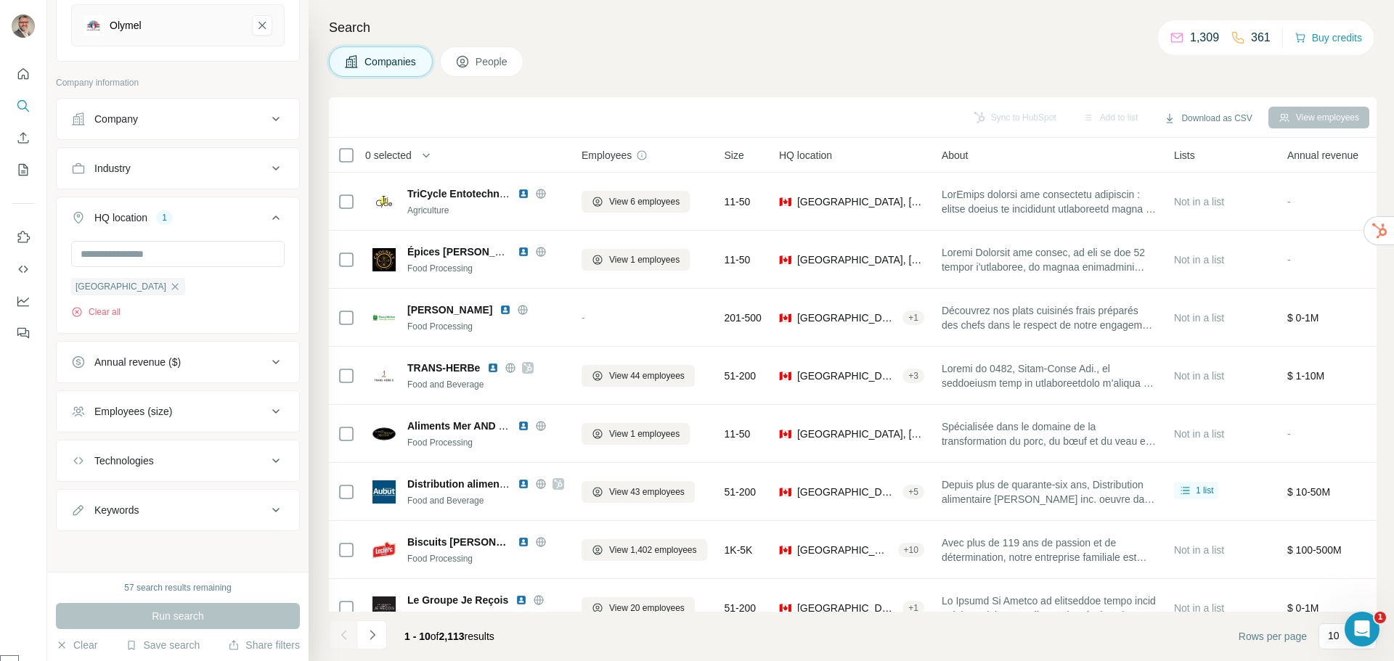
click at [110, 412] on div "Employees (size)" at bounding box center [133, 411] width 78 height 15
drag, startPoint x: 77, startPoint y: 520, endPoint x: 80, endPoint y: 549, distance: 29.2
click at [77, 525] on icon at bounding box center [79, 520] width 17 height 17
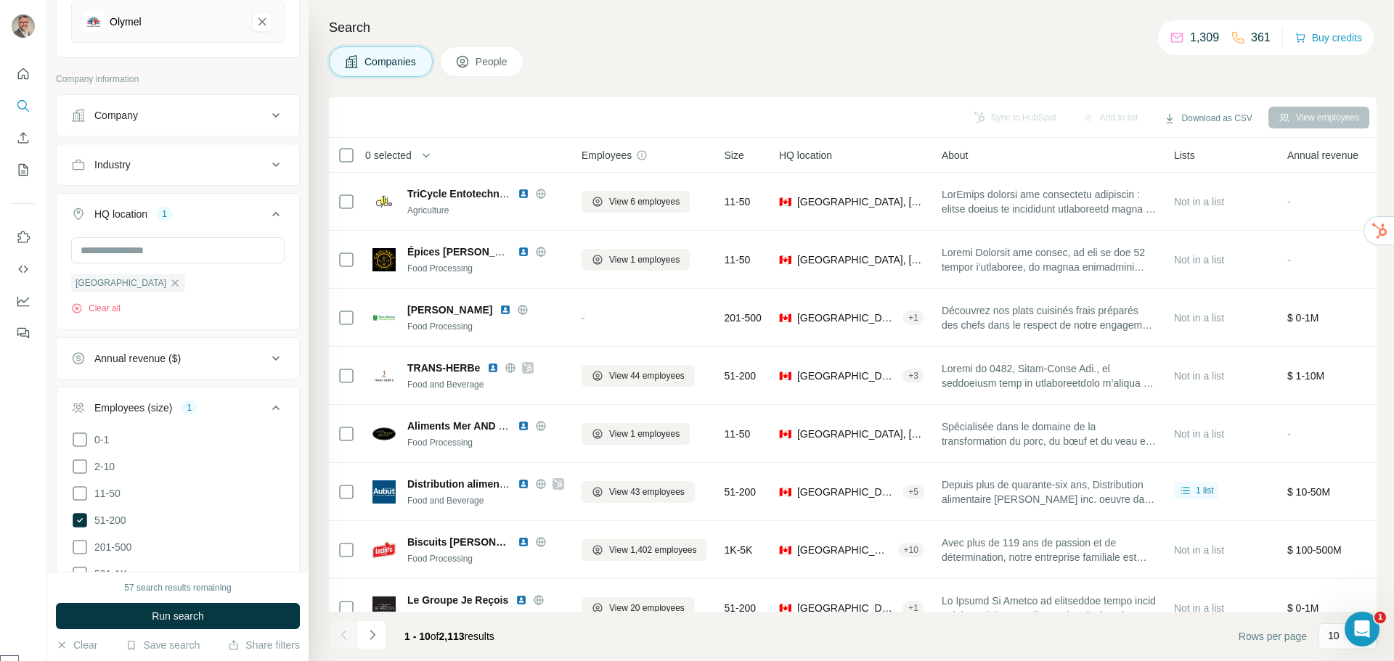
drag, startPoint x: 81, startPoint y: 551, endPoint x: 104, endPoint y: 601, distance: 55.2
click at [81, 552] on icon at bounding box center [79, 547] width 17 height 17
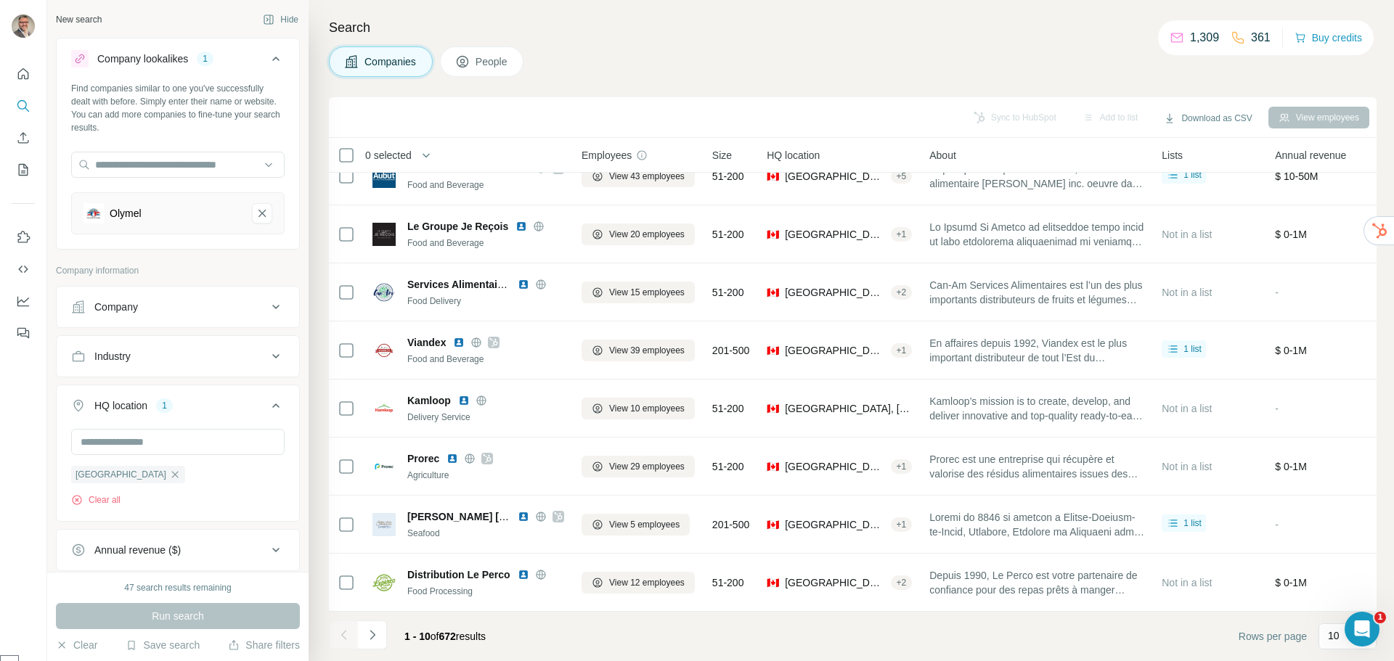
click at [128, 355] on div "Industry" at bounding box center [112, 356] width 36 height 15
click at [119, 392] on input at bounding box center [170, 393] width 179 height 16
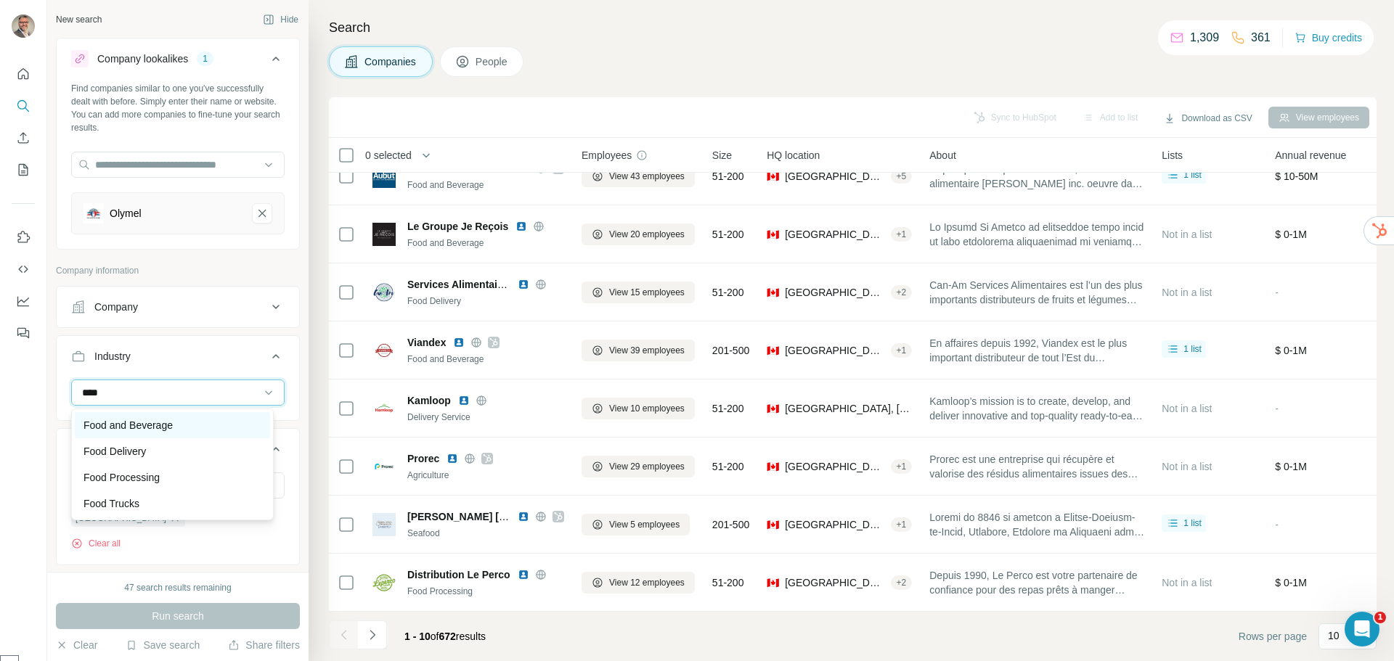
type input "****"
click at [159, 426] on p "Food and Beverage" at bounding box center [128, 425] width 89 height 15
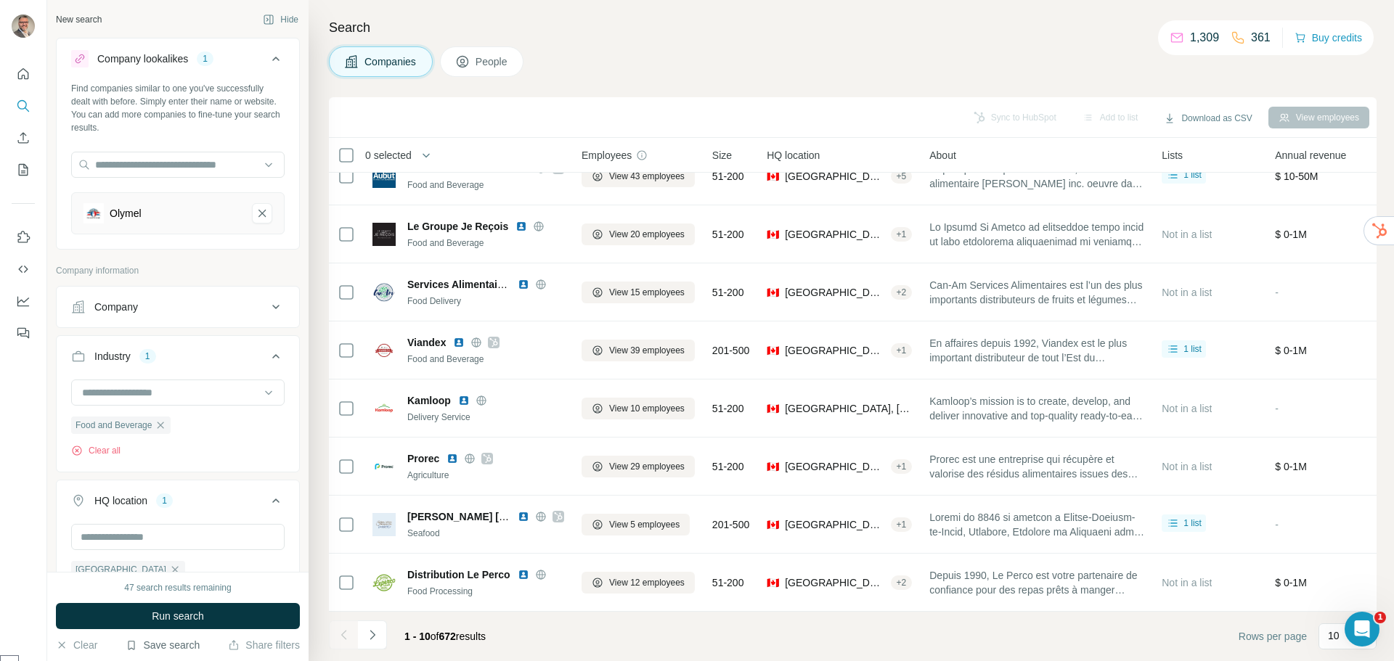
click at [150, 650] on button "Save search" at bounding box center [163, 645] width 74 height 15
click at [183, 592] on div "Save search" at bounding box center [203, 591] width 153 height 29
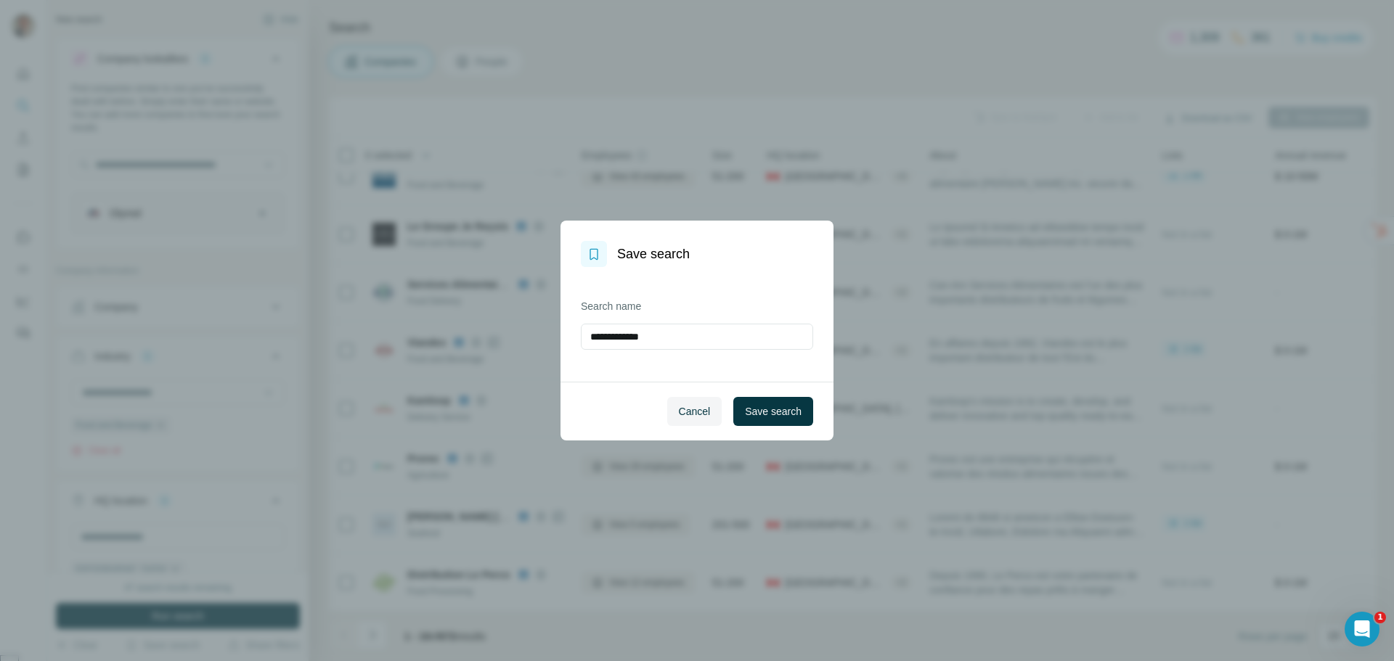
drag, startPoint x: 688, startPoint y: 345, endPoint x: 527, endPoint y: 322, distance: 162.0
click at [527, 322] on div "**********" at bounding box center [697, 330] width 1394 height 661
type input "*******"
click at [775, 420] on button "Save search" at bounding box center [773, 411] width 80 height 29
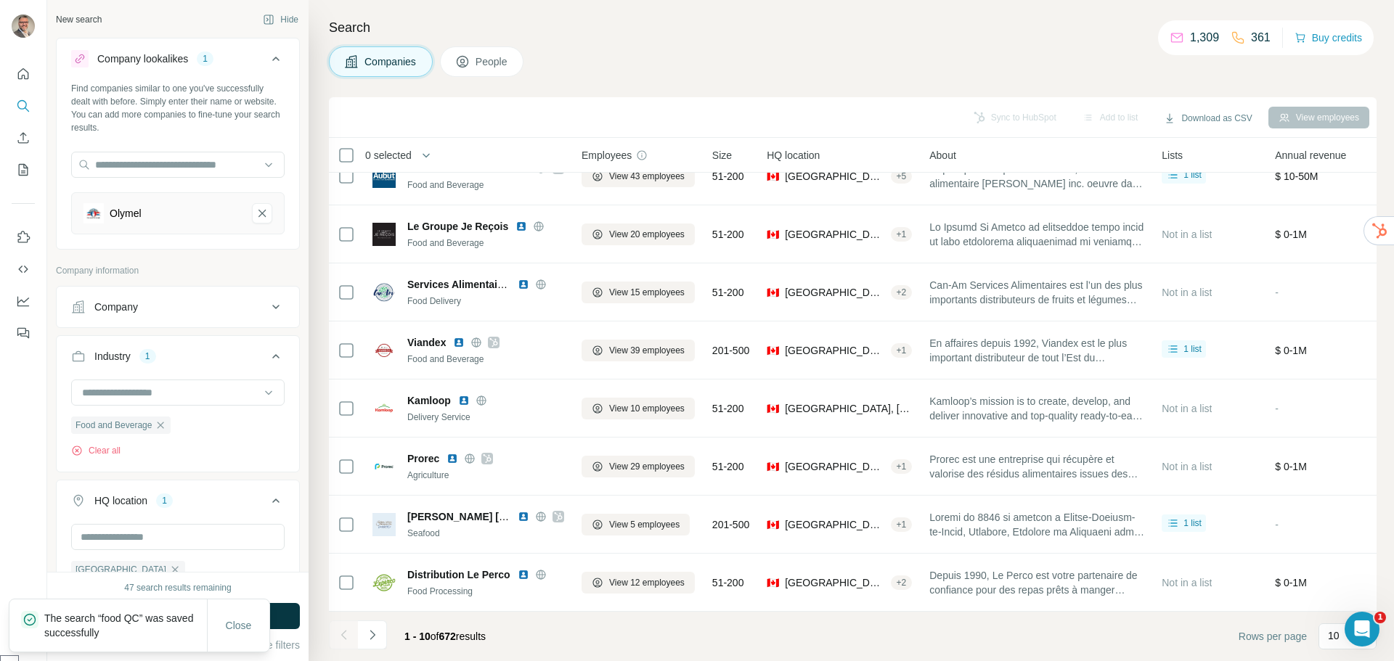
drag, startPoint x: 22, startPoint y: 514, endPoint x: 14, endPoint y: 520, distance: 9.9
click at [20, 516] on div at bounding box center [23, 330] width 47 height 661
click at [243, 626] on span "Close" at bounding box center [239, 626] width 26 height 15
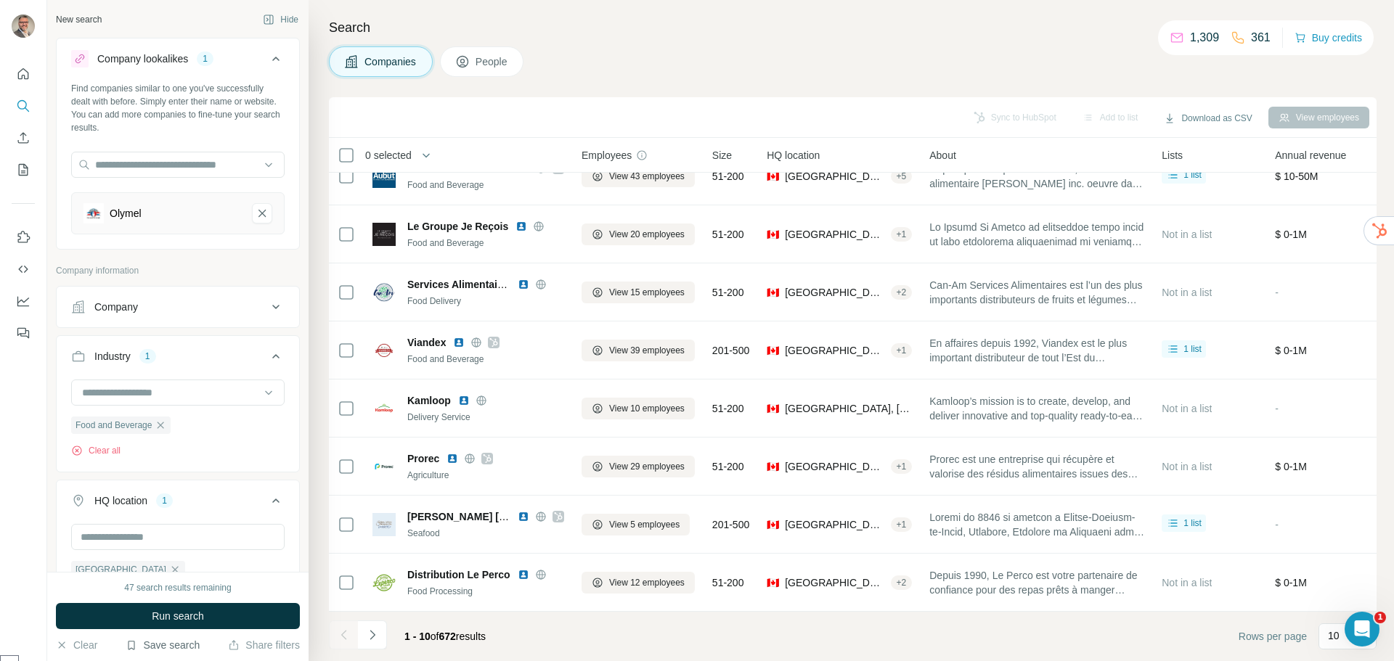
click at [160, 645] on button "Save search" at bounding box center [163, 645] width 74 height 15
click at [176, 616] on div "View my saved searches" at bounding box center [203, 620] width 153 height 29
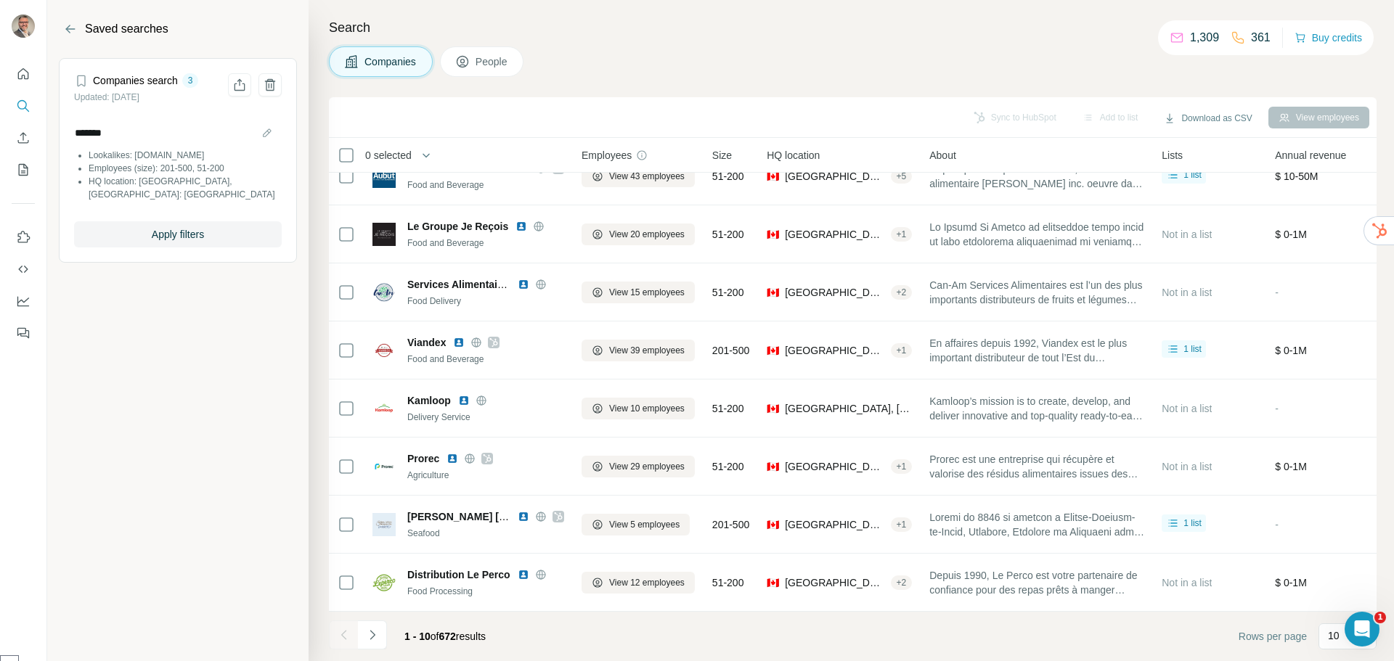
drag, startPoint x: 192, startPoint y: 416, endPoint x: 69, endPoint y: 87, distance: 351.1
click at [184, 411] on section "Saved searches Companies search 3 Updated: [DATE] ******* Lookalikes: [DOMAIN_N…" at bounding box center [177, 330] width 261 height 661
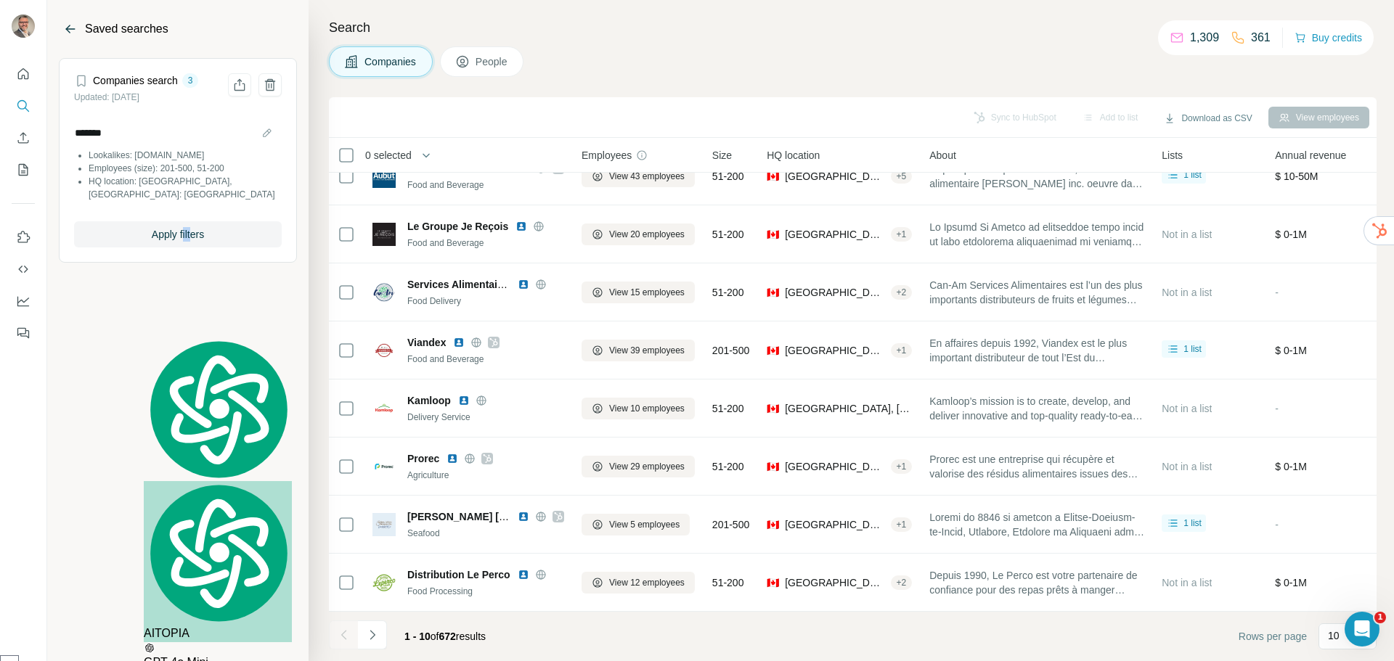
click at [70, 28] on icon "Back" at bounding box center [70, 29] width 15 height 15
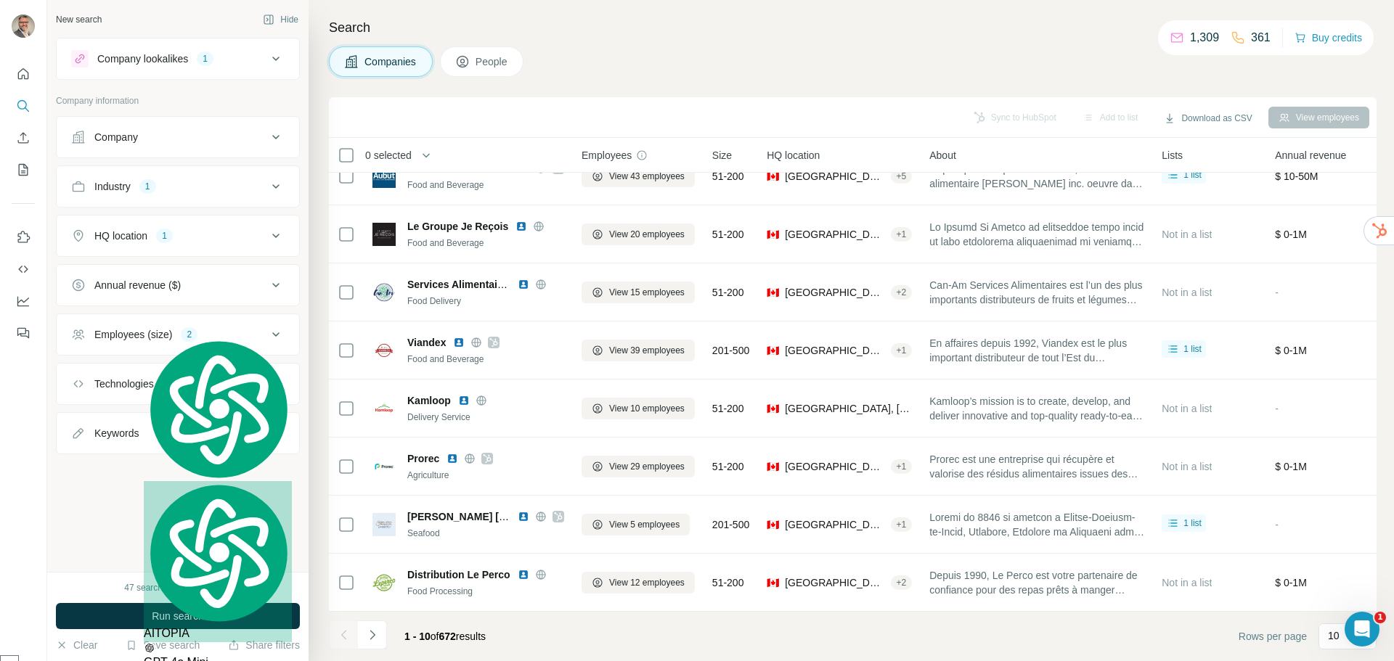
click at [164, 476] on div "New search Hide Company lookalikes 1 Company information Company Industry 1 HQ …" at bounding box center [177, 286] width 261 height 572
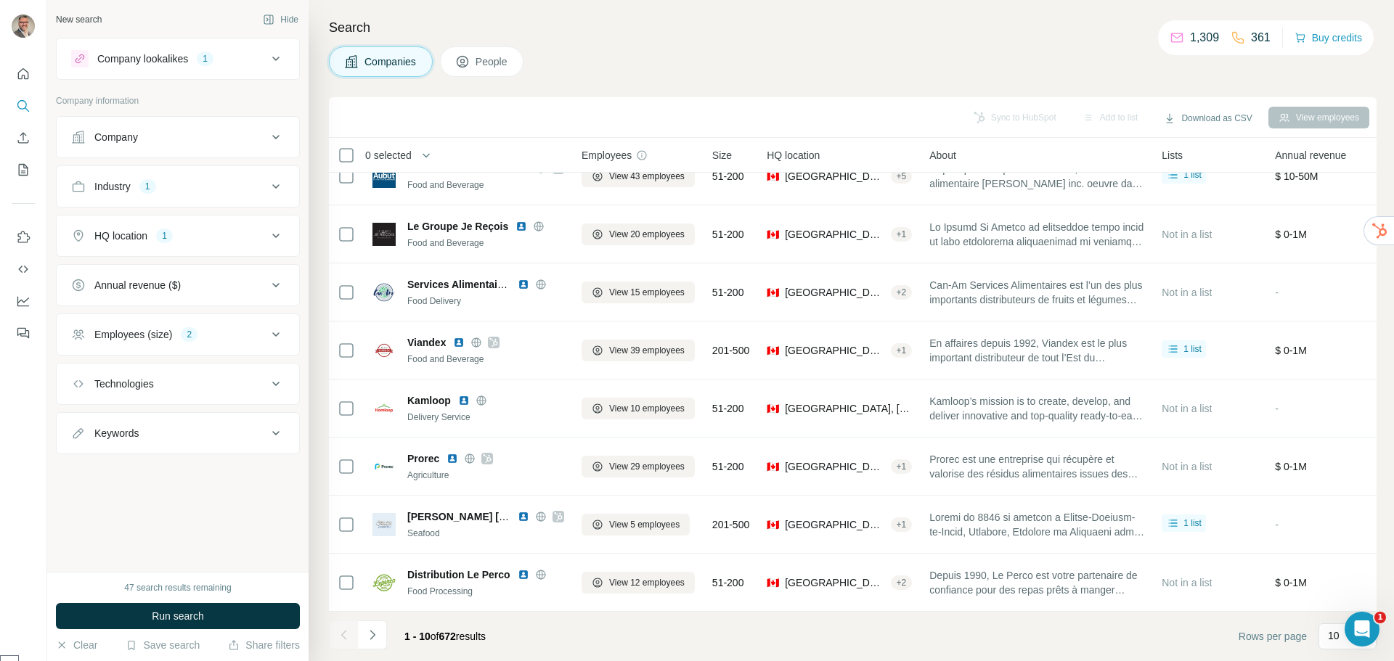
click at [494, 62] on span "People" at bounding box center [492, 61] width 33 height 15
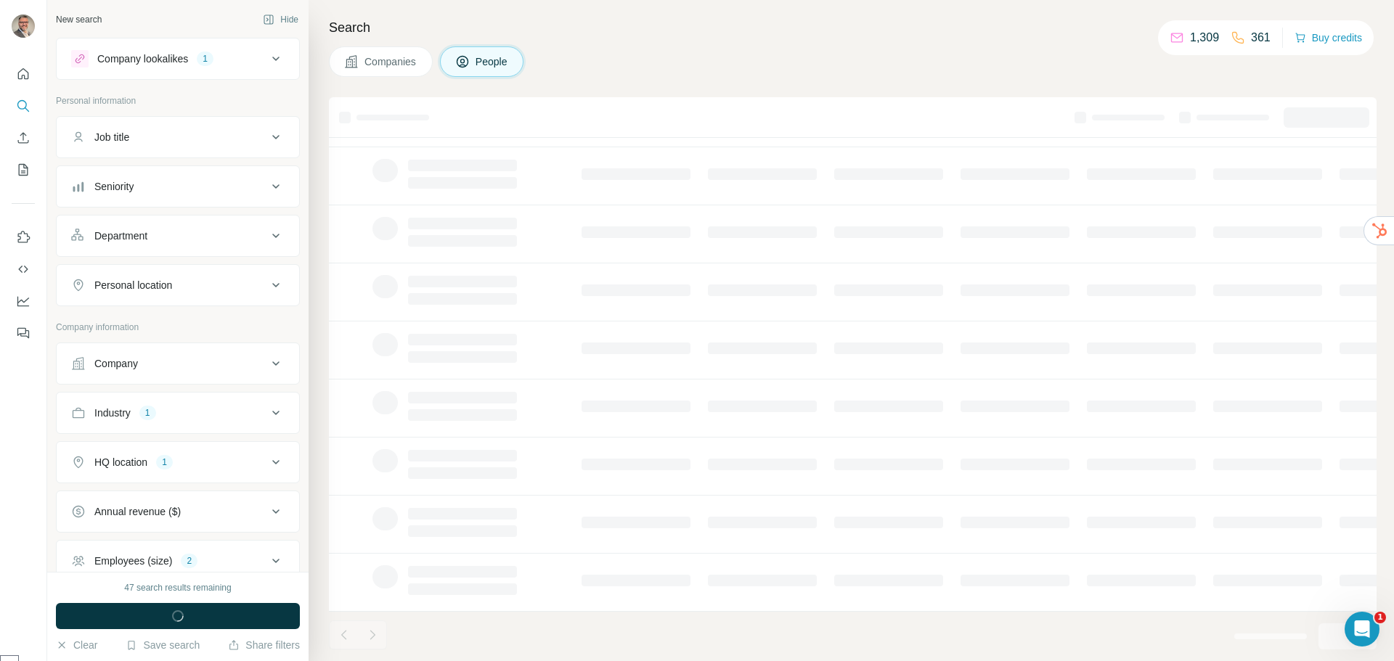
scroll to position [149, 0]
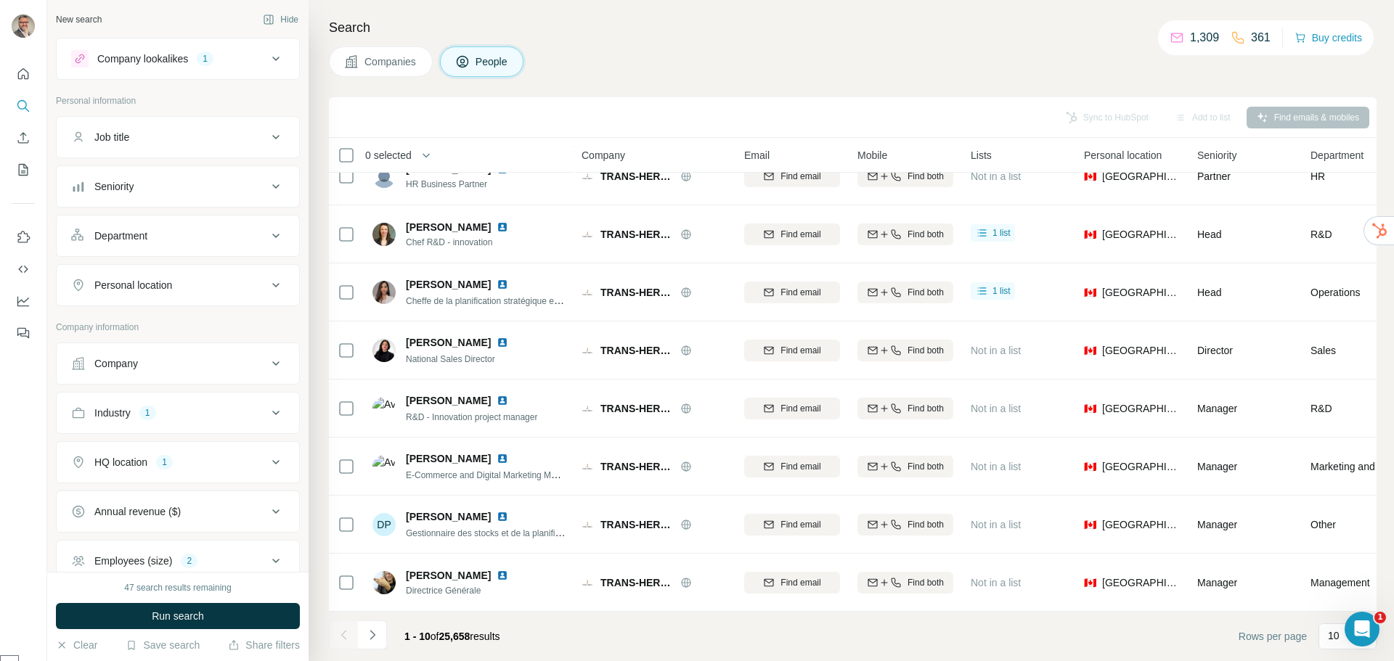
scroll to position [153, 0]
click at [372, 57] on span "Companies" at bounding box center [391, 61] width 53 height 15
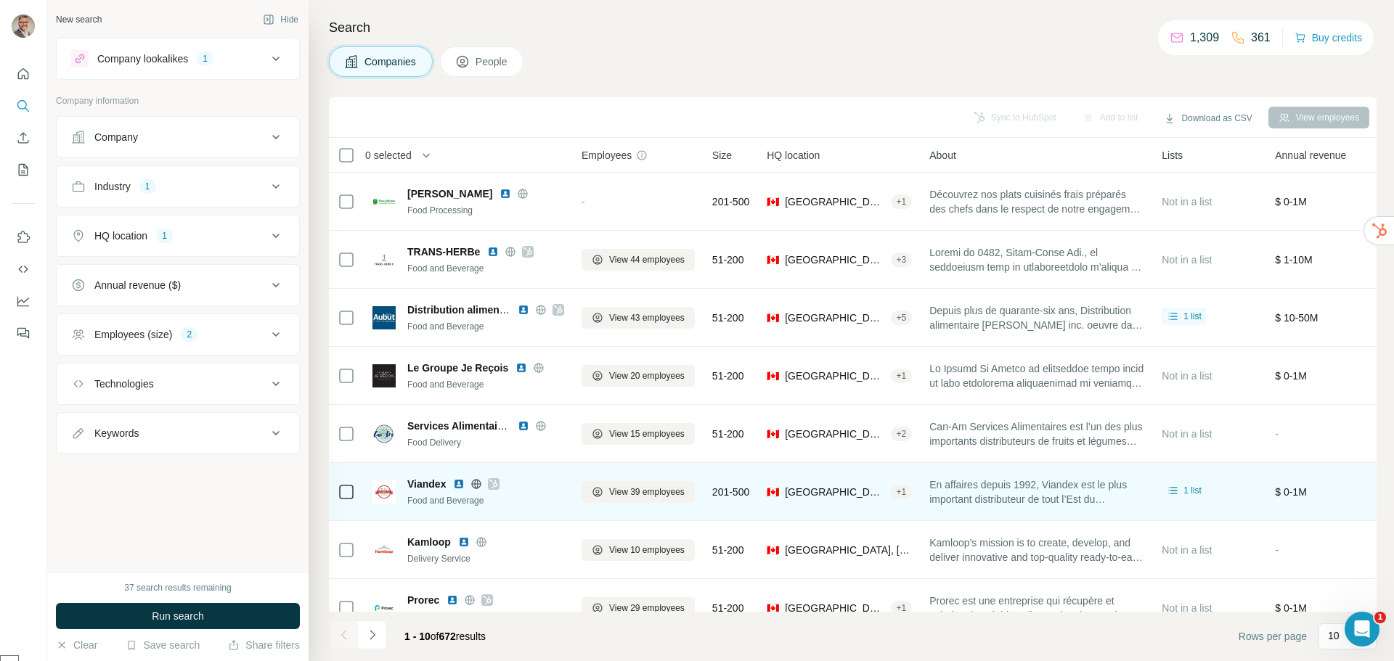
click at [461, 485] on img at bounding box center [459, 484] width 12 height 12
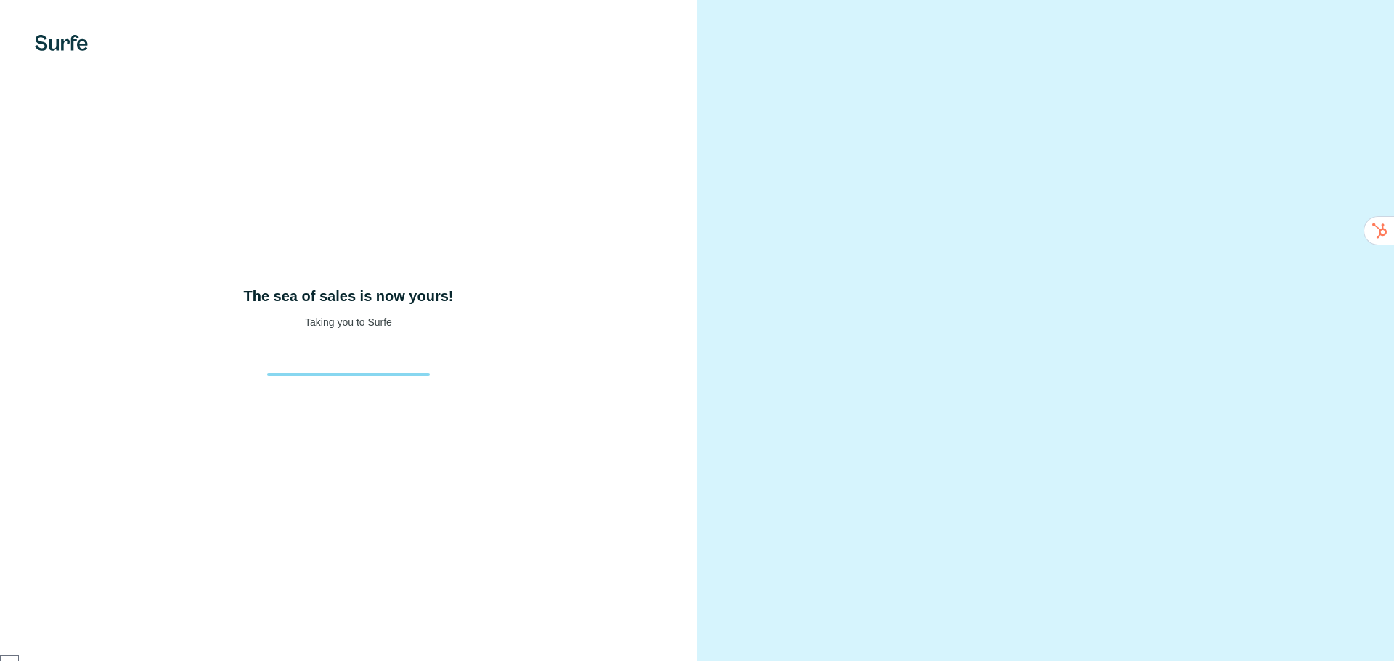
select select "******"
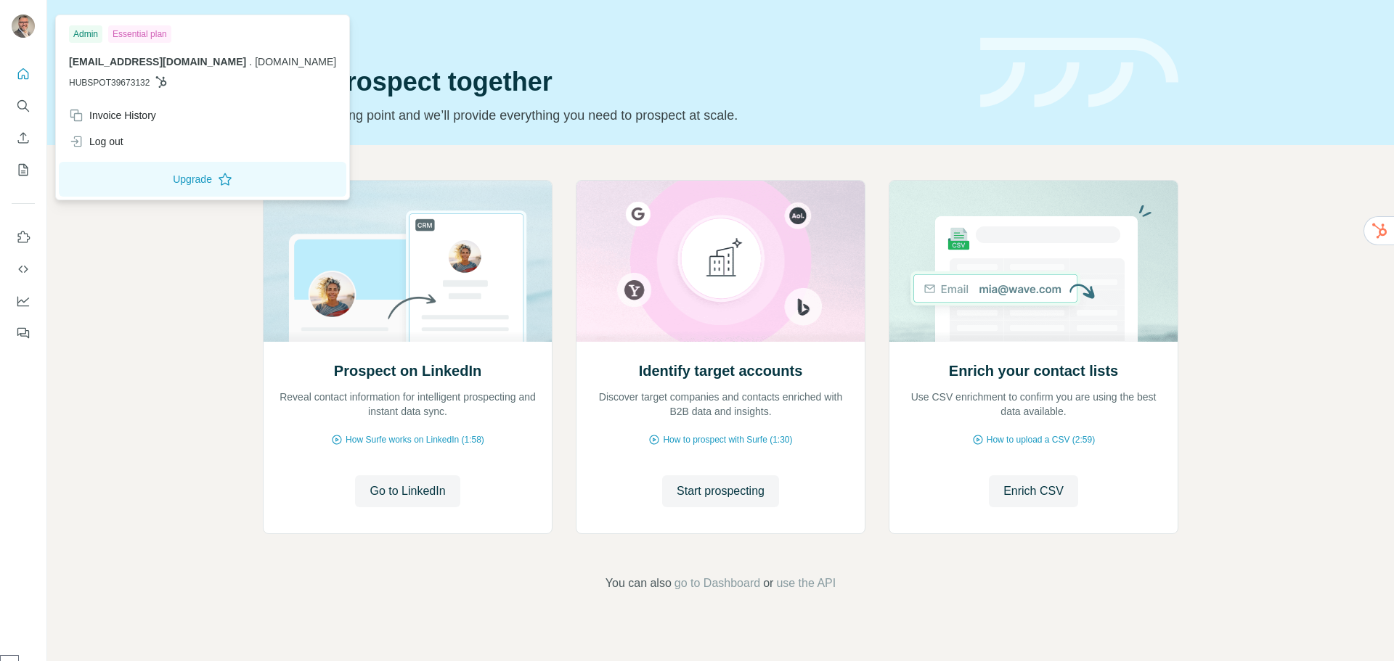
select select "******"
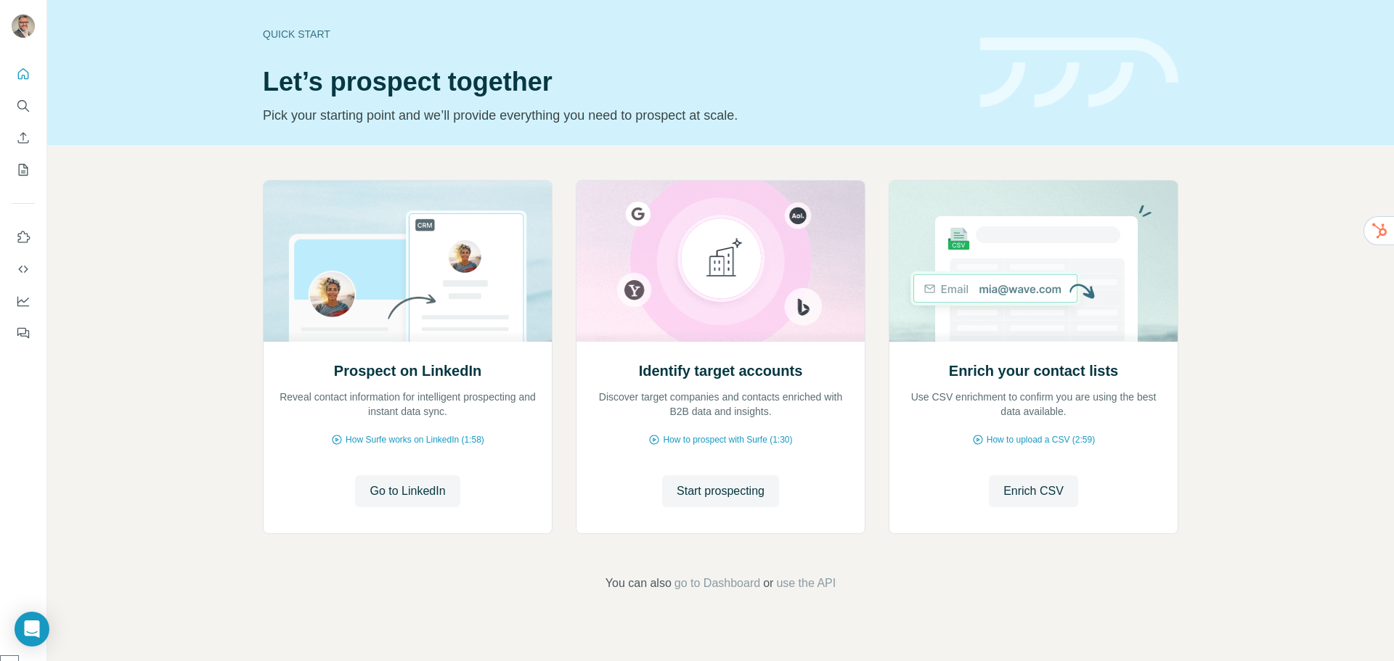
click at [226, 298] on div "Prospect on LinkedIn Reveal contact information for intelligent prospecting and…" at bounding box center [720, 386] width 1347 height 482
click at [25, 73] on icon "Quick start" at bounding box center [23, 74] width 15 height 15
click at [20, 235] on icon "Use Surfe on LinkedIn" at bounding box center [23, 237] width 15 height 15
click at [20, 106] on icon "Search" at bounding box center [23, 106] width 15 height 15
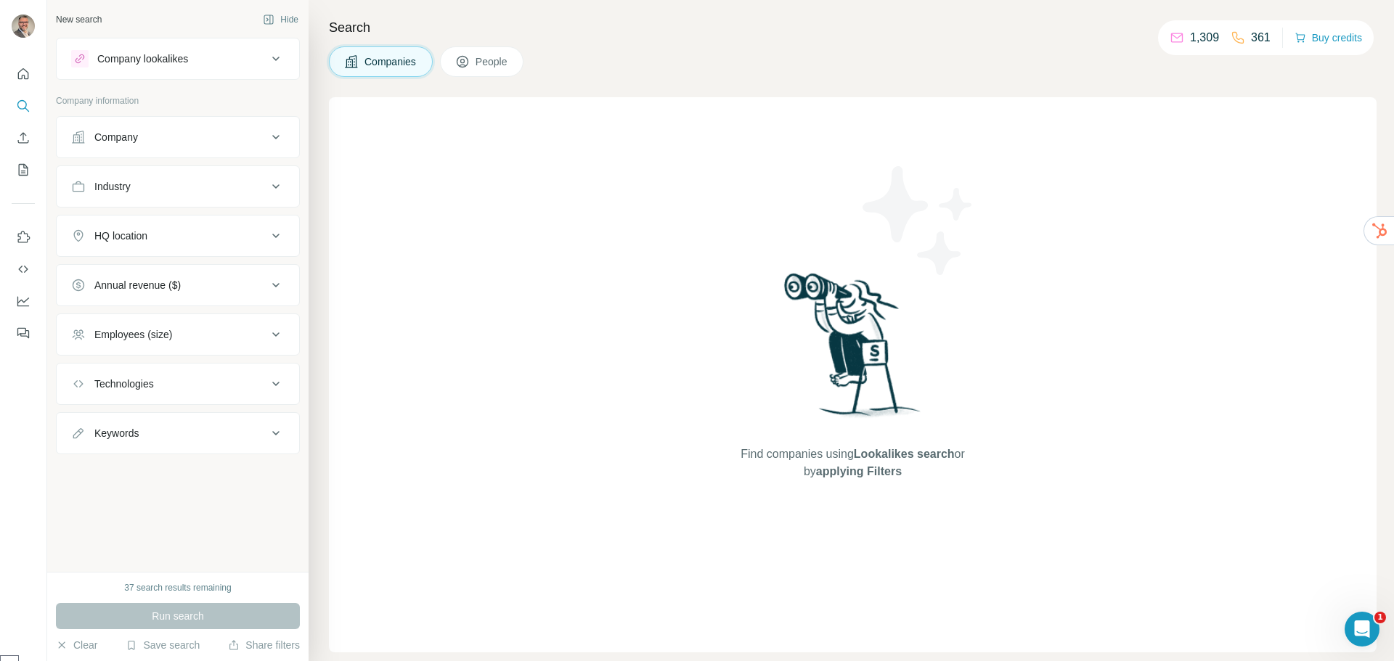
click at [487, 350] on div "Find companies using Lookalikes search or by applying Filters" at bounding box center [853, 374] width 1048 height 555
click at [275, 647] on button "Share filters" at bounding box center [264, 645] width 72 height 15
click at [152, 648] on button "Save search" at bounding box center [163, 645] width 74 height 15
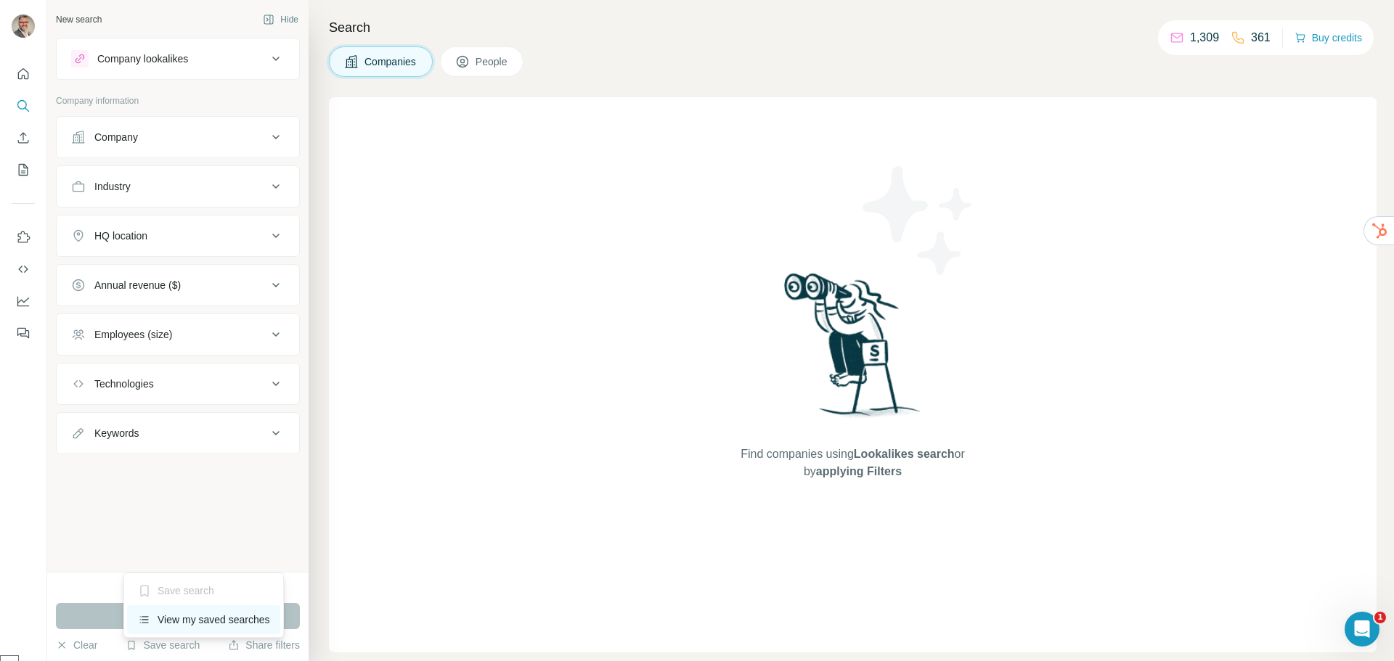
click at [170, 609] on div "View my saved searches" at bounding box center [203, 620] width 153 height 29
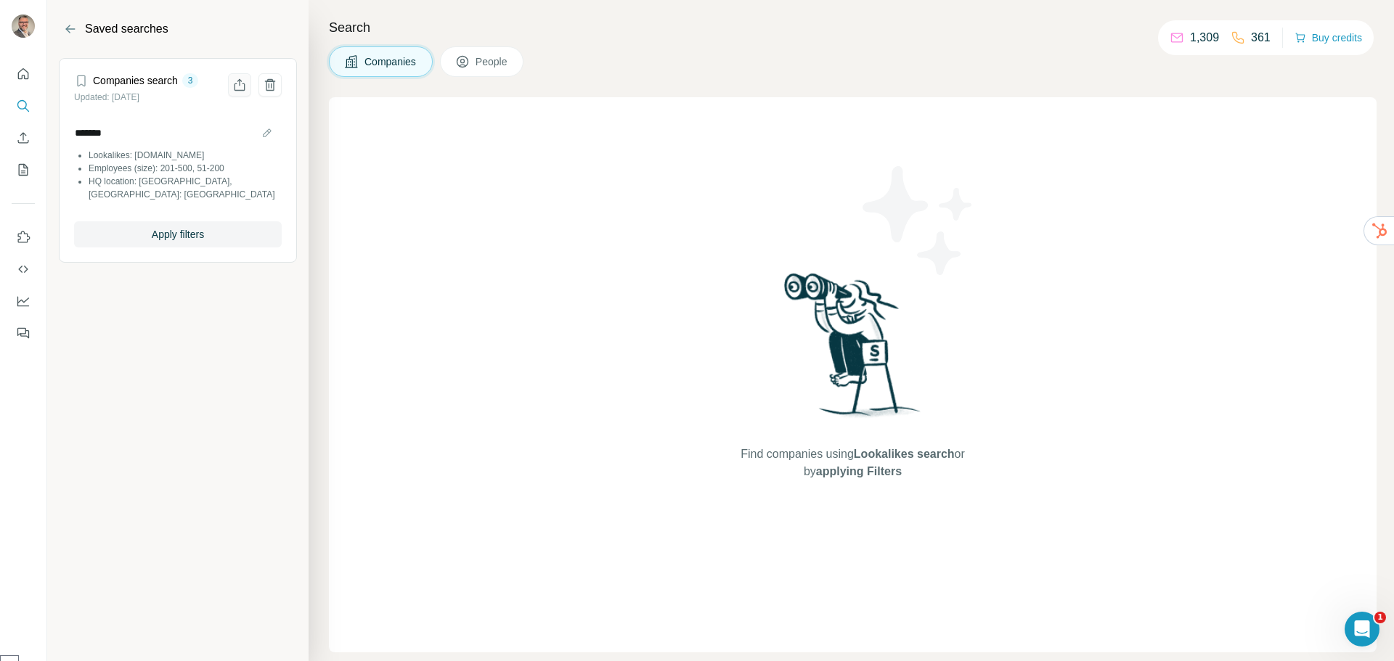
click at [236, 85] on icon "Share filters" at bounding box center [239, 85] width 15 height 15
click at [157, 408] on section "Saved searches Companies search 3 Updated: [DATE] ******* Lookalikes: [DOMAIN_N…" at bounding box center [177, 330] width 261 height 661
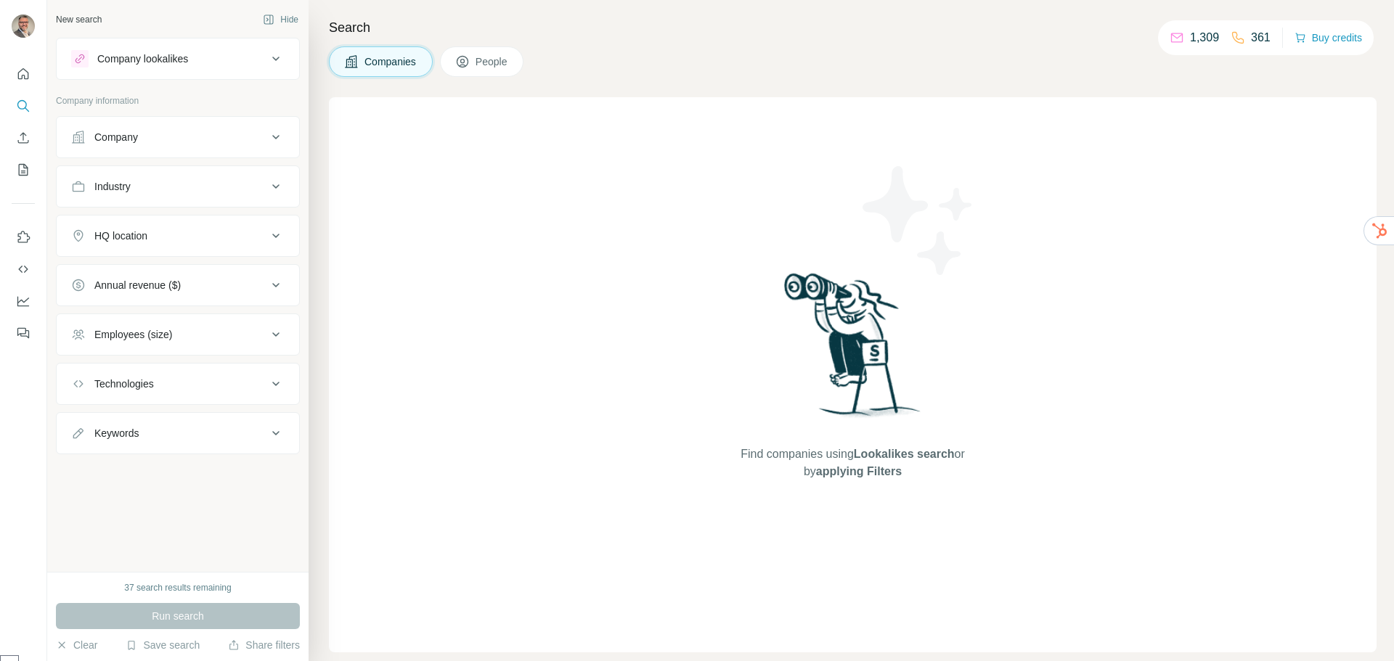
select select "******"
click at [1335, 38] on button "Buy credits" at bounding box center [1329, 38] width 68 height 20
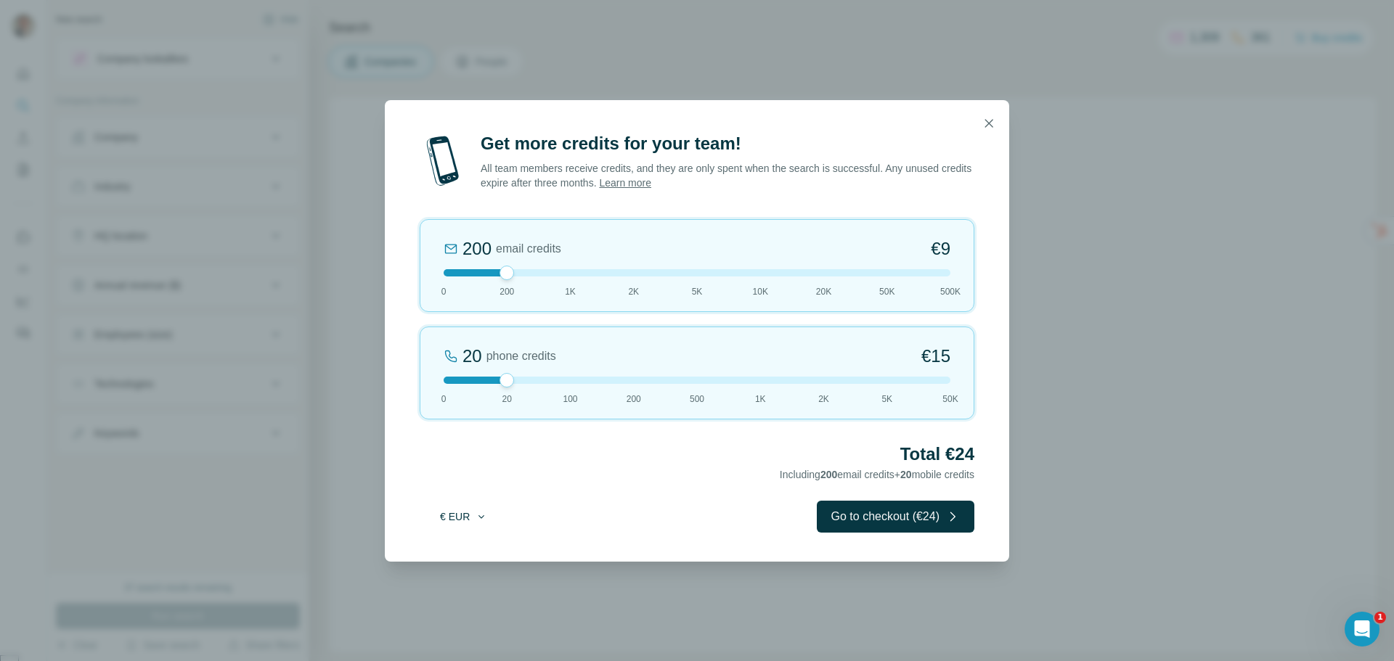
click at [465, 518] on button "€ EUR" at bounding box center [464, 517] width 68 height 26
click at [455, 553] on span "$ USD" at bounding box center [447, 552] width 30 height 15
drag, startPoint x: 502, startPoint y: 378, endPoint x: 587, endPoint y: 388, distance: 85.6
click at [587, 388] on div "100 phone credits $72 0 20 100 200 500 1K 2K 5K 50K" at bounding box center [697, 373] width 555 height 93
drag, startPoint x: 501, startPoint y: 261, endPoint x: 592, endPoint y: 282, distance: 93.3
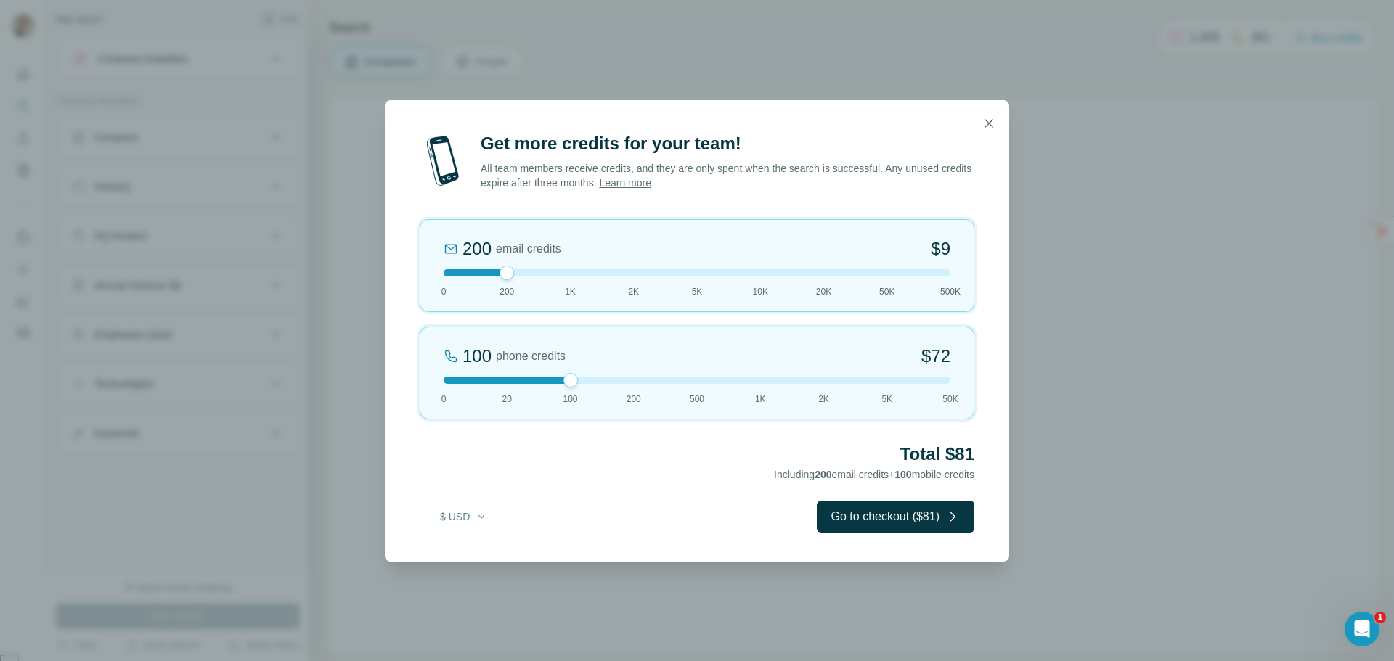
click at [642, 277] on div "200 email credits $9 0 200 1K 2K 5K 10K 20K 50K 500K" at bounding box center [697, 265] width 555 height 93
drag, startPoint x: 571, startPoint y: 380, endPoint x: 633, endPoint y: 386, distance: 62.0
click at [633, 386] on div "200 phone credits 5% Discount $137 0 20 100 200 500 1K 2K 5K 50K" at bounding box center [697, 373] width 555 height 93
click at [991, 116] on icon "button" at bounding box center [989, 123] width 15 height 15
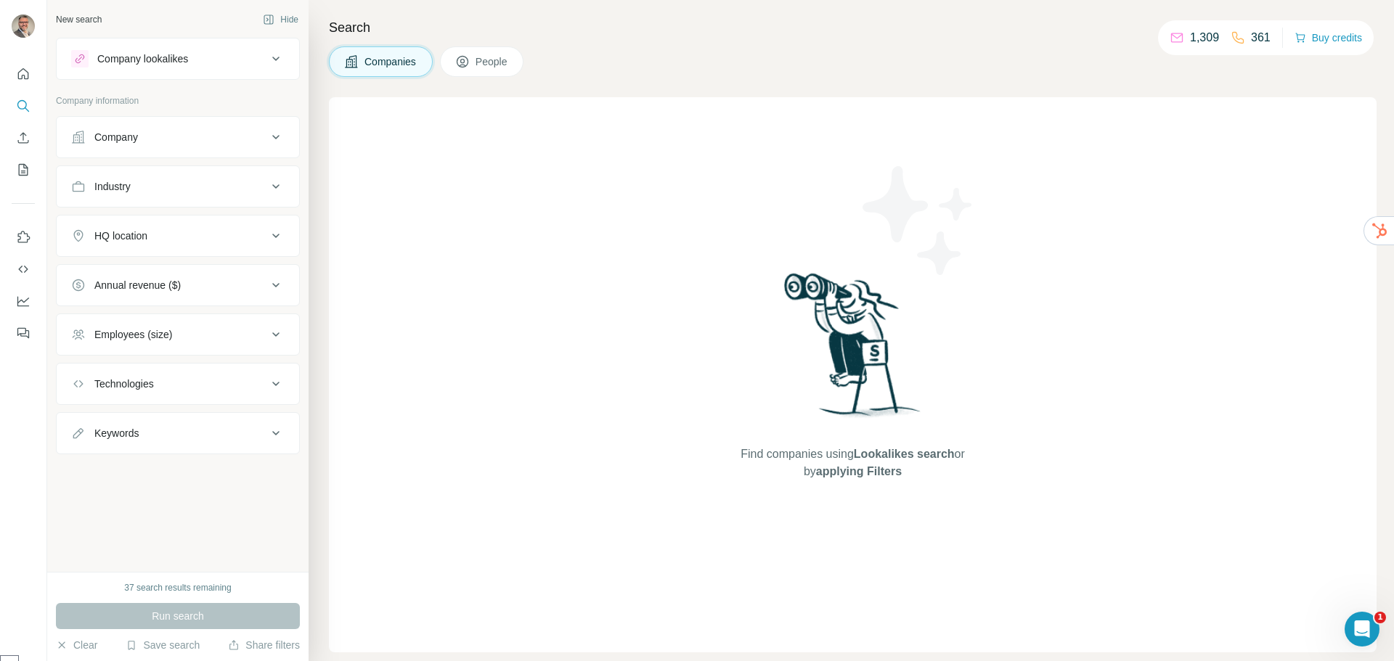
click at [664, 286] on div "Find companies using Lookalikes search or by applying Filters" at bounding box center [853, 374] width 1048 height 555
click at [611, 351] on div "Find companies using Lookalikes search or by applying Filters" at bounding box center [853, 374] width 1048 height 555
